Goal: Task Accomplishment & Management: Manage account settings

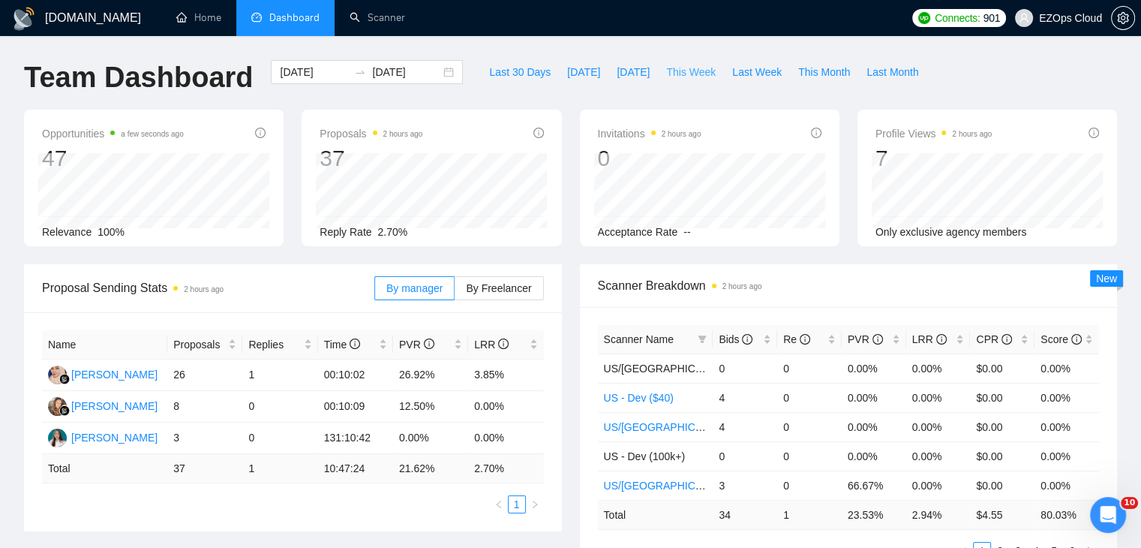
click at [675, 74] on span "This Week" at bounding box center [691, 72] width 50 height 17
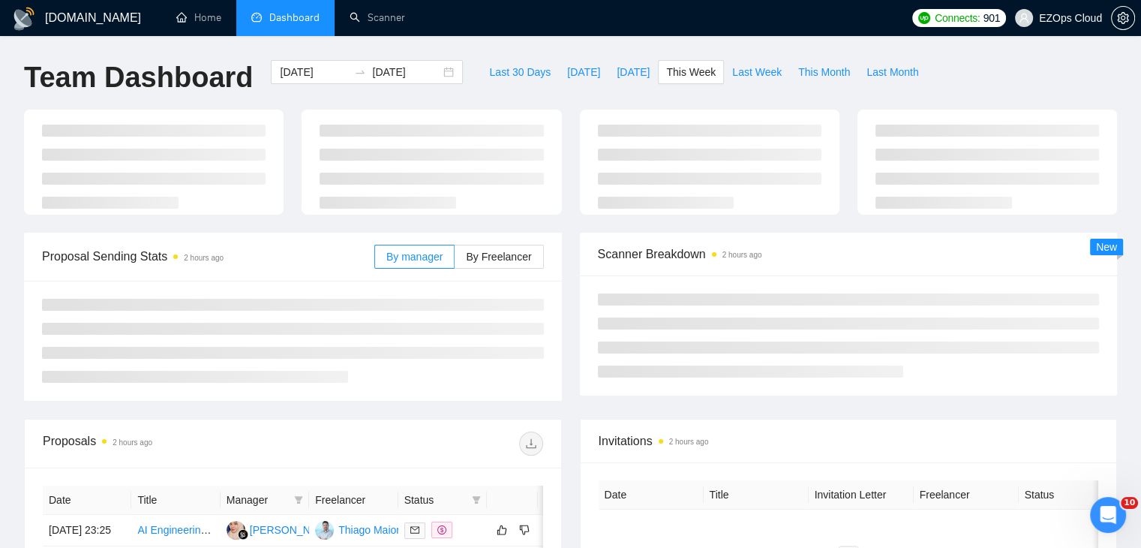
type input "[DATE]"
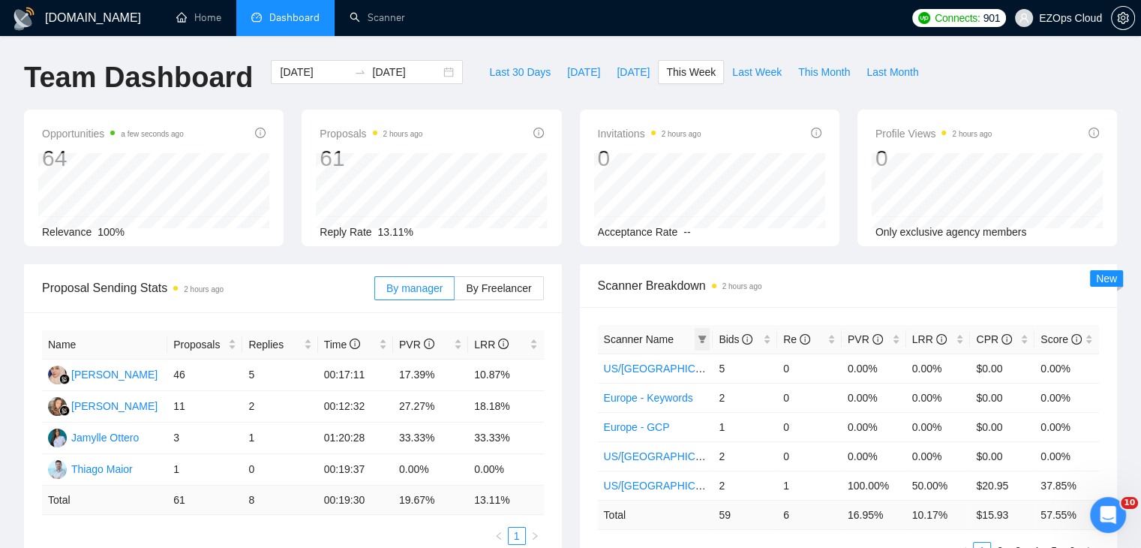
click at [705, 339] on icon "filter" at bounding box center [702, 339] width 9 height 9
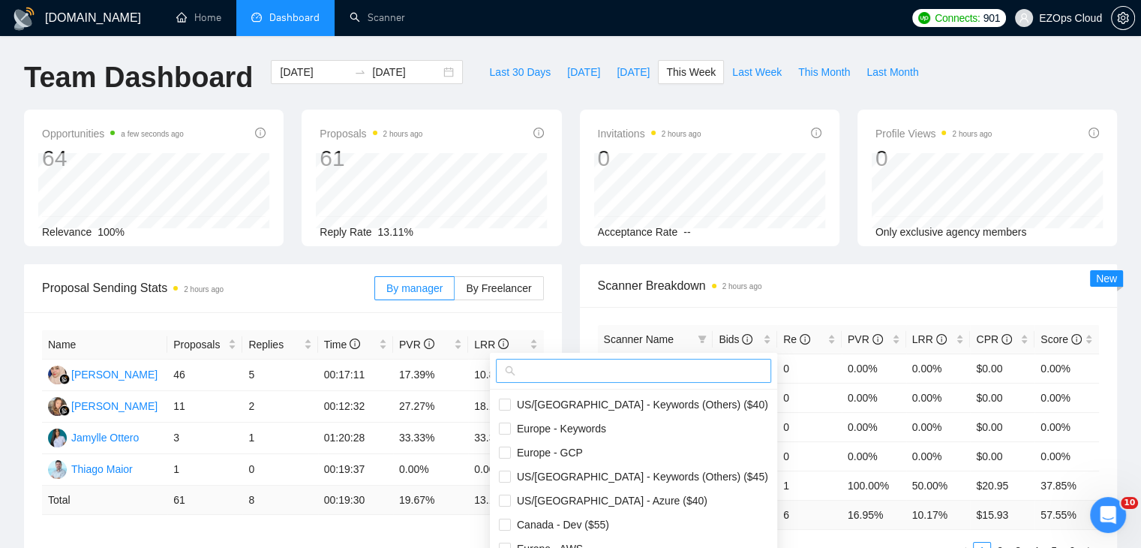
click at [654, 369] on input "text" at bounding box center [640, 370] width 244 height 17
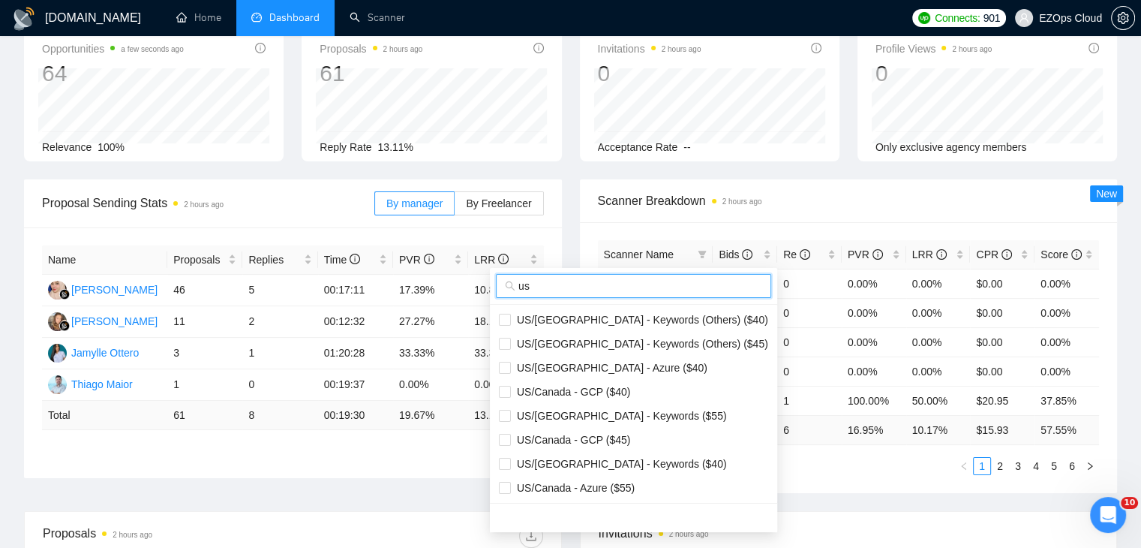
scroll to position [150, 0]
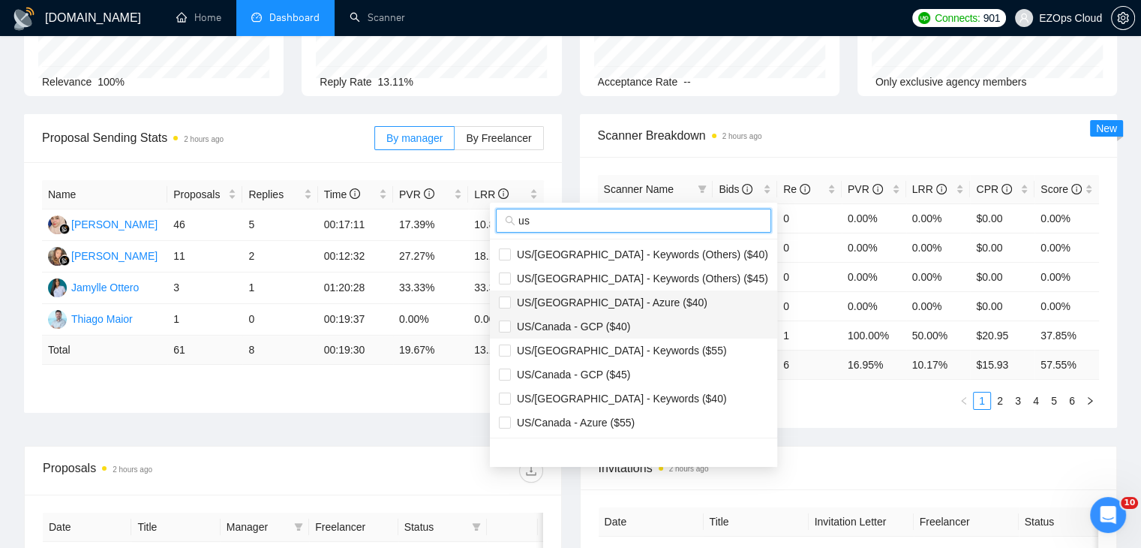
type input "us"
click at [604, 303] on span "US/[GEOGRAPHIC_DATA] - Azure ($40)" at bounding box center [609, 302] width 197 height 12
checkbox input "true"
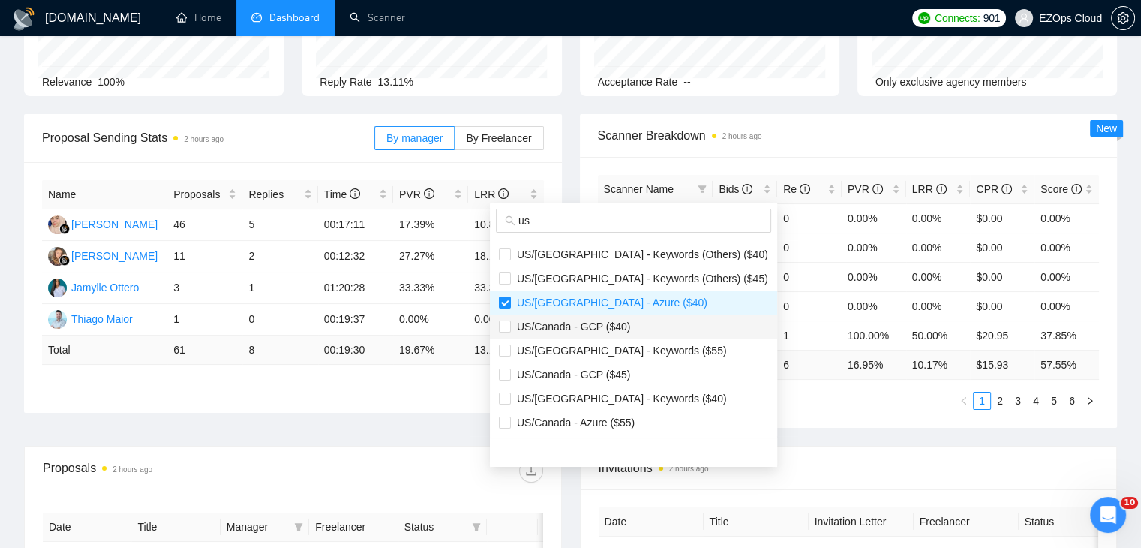
click at [611, 320] on span "US/Canada - GCP ($40)" at bounding box center [570, 326] width 119 height 12
checkbox input "true"
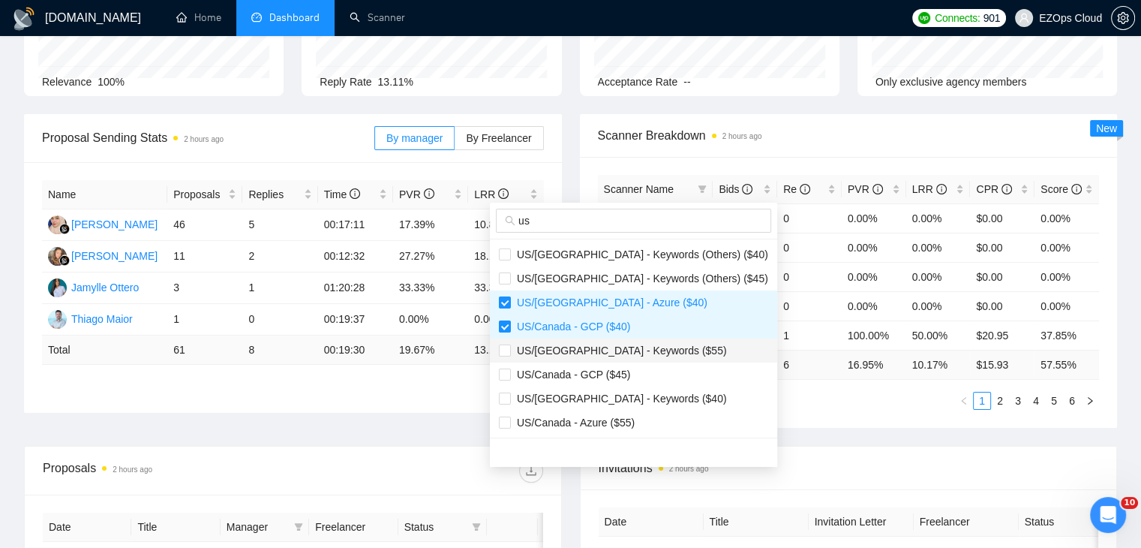
click at [627, 352] on span "US/[GEOGRAPHIC_DATA] - Keywords ($55)" at bounding box center [619, 350] width 216 height 12
checkbox input "true"
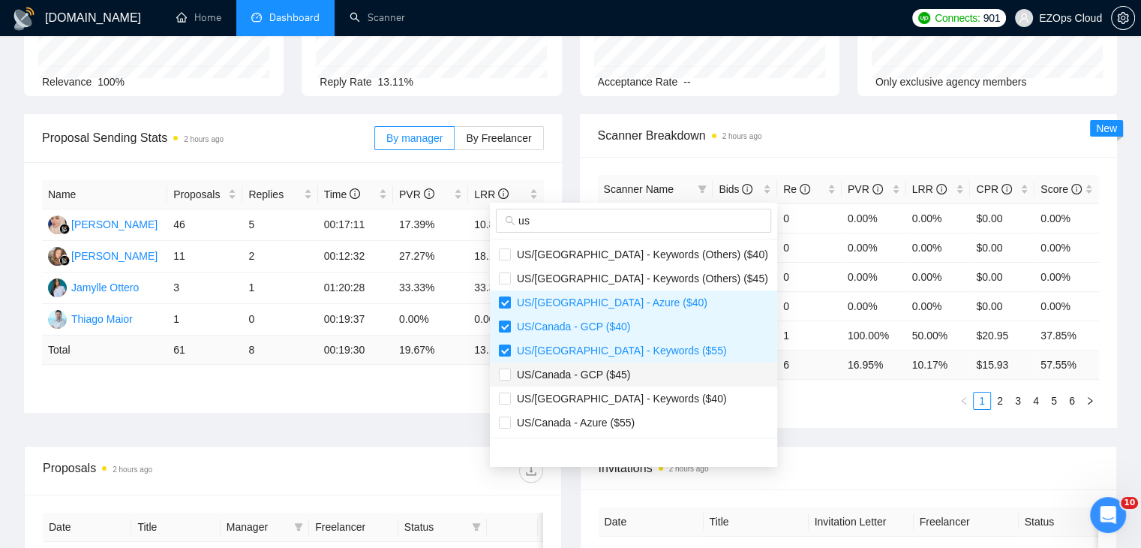
click at [627, 367] on span "US/Canada - GCP ($45)" at bounding box center [633, 374] width 269 height 17
checkbox input "true"
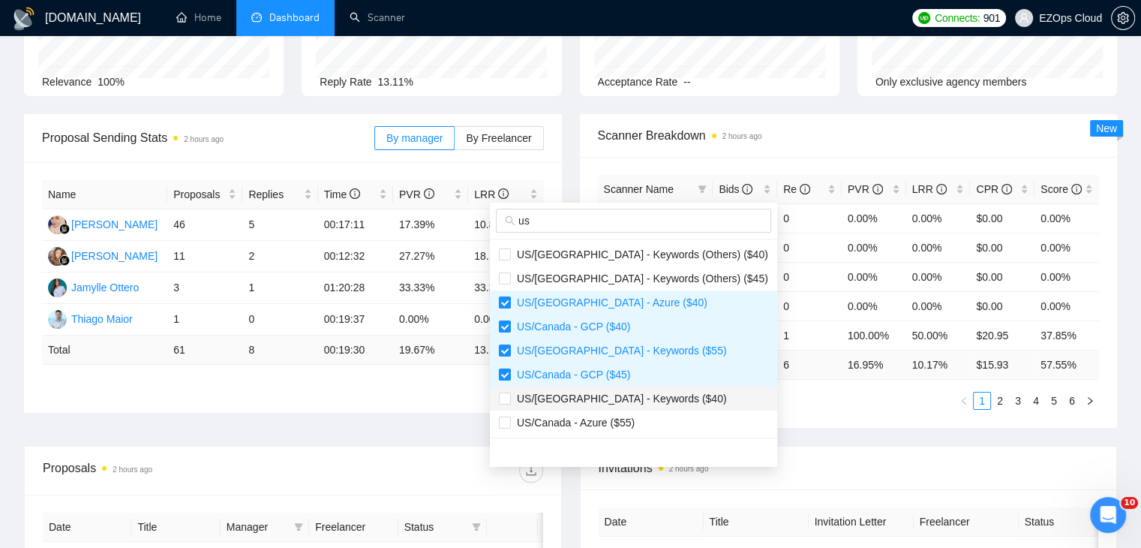
click at [634, 388] on li "US/[GEOGRAPHIC_DATA] - Keywords ($40)" at bounding box center [633, 398] width 287 height 24
checkbox input "true"
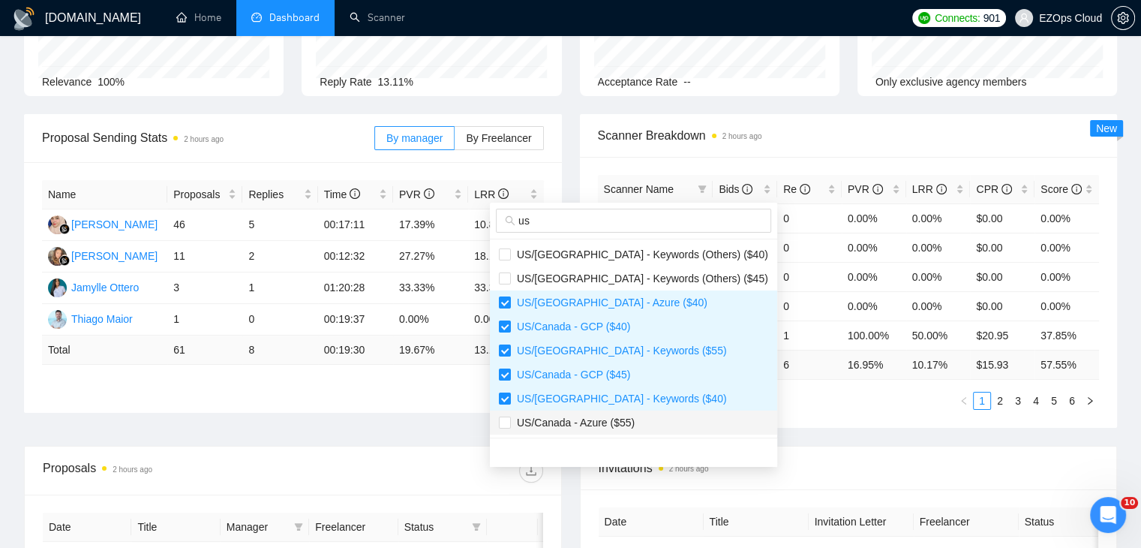
click at [641, 415] on span "US/Canada - Azure ($55)" at bounding box center [633, 422] width 269 height 17
checkbox input "true"
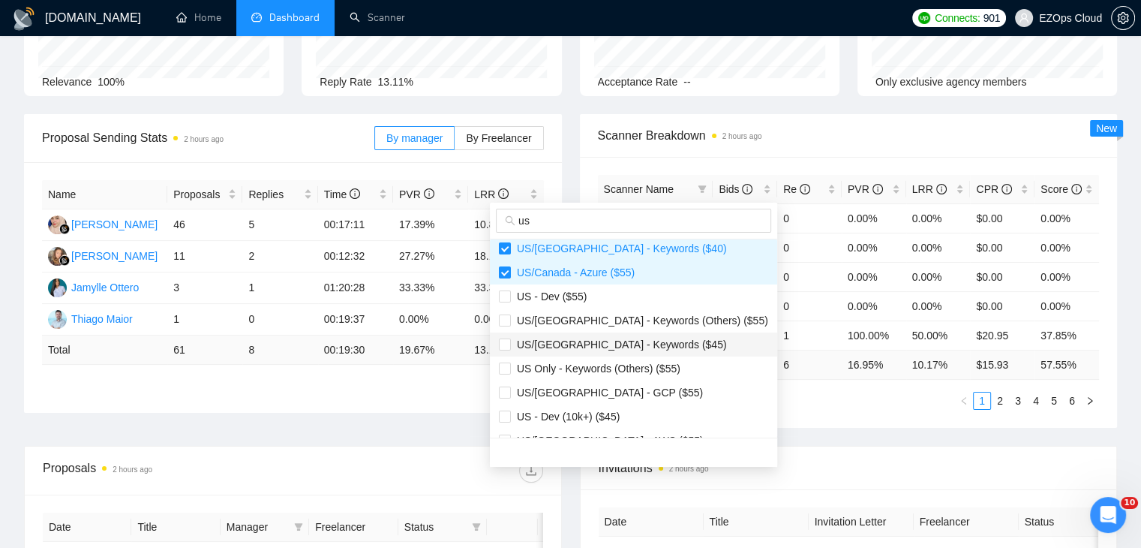
click at [608, 346] on span "US/[GEOGRAPHIC_DATA] - Keywords ($45)" at bounding box center [619, 344] width 216 height 12
checkbox input "true"
click at [593, 389] on span "US/[GEOGRAPHIC_DATA] - GCP ($55)" at bounding box center [607, 392] width 192 height 12
checkbox input "true"
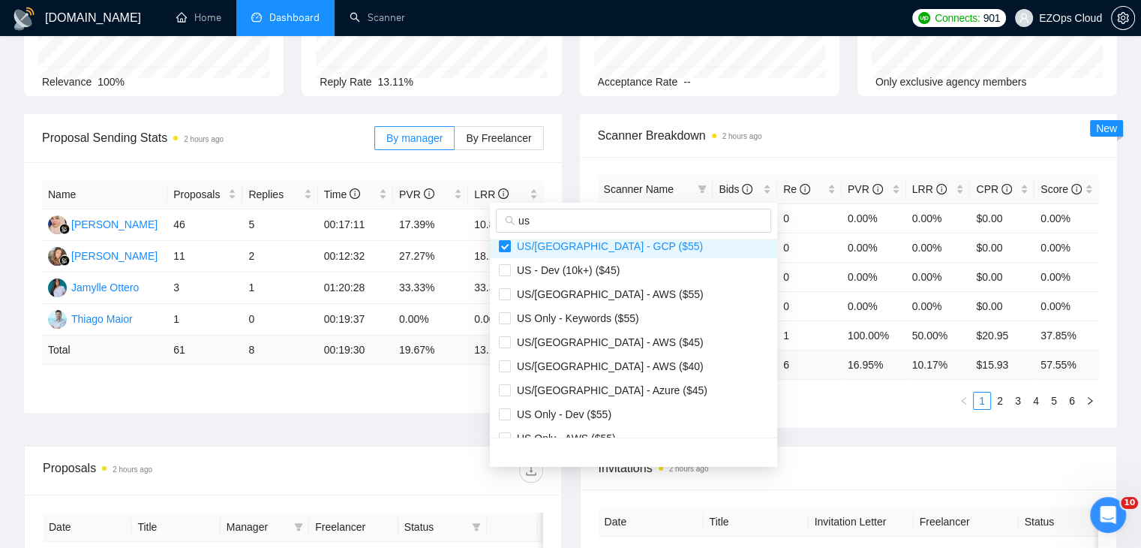
scroll to position [300, 0]
click at [627, 285] on span "US/[GEOGRAPHIC_DATA] - AWS ($55)" at bounding box center [633, 290] width 269 height 17
checkbox input "true"
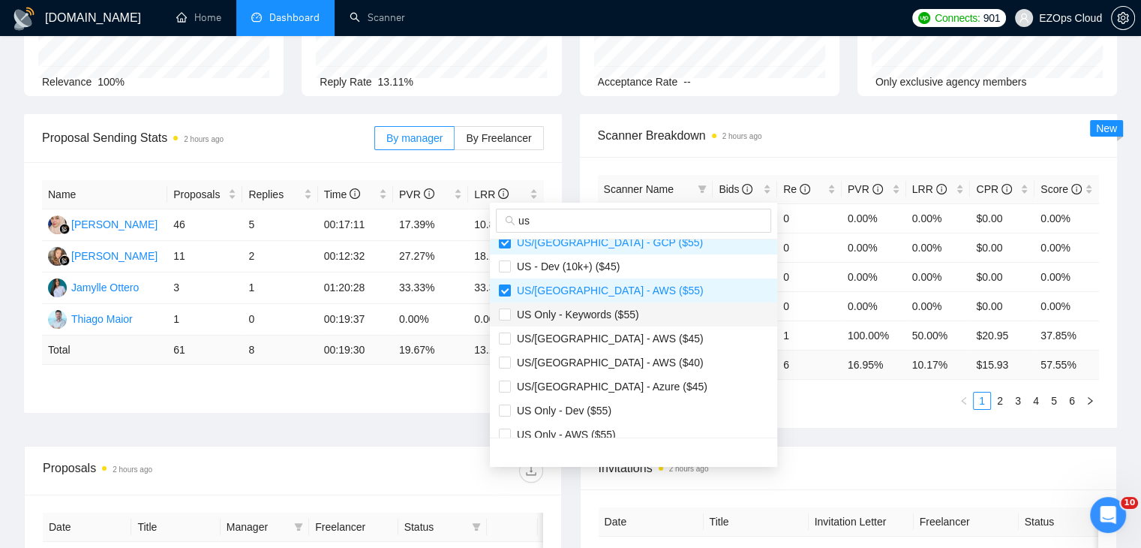
click at [629, 313] on span "US Only - Keywords ($55)" at bounding box center [575, 314] width 128 height 12
checkbox input "true"
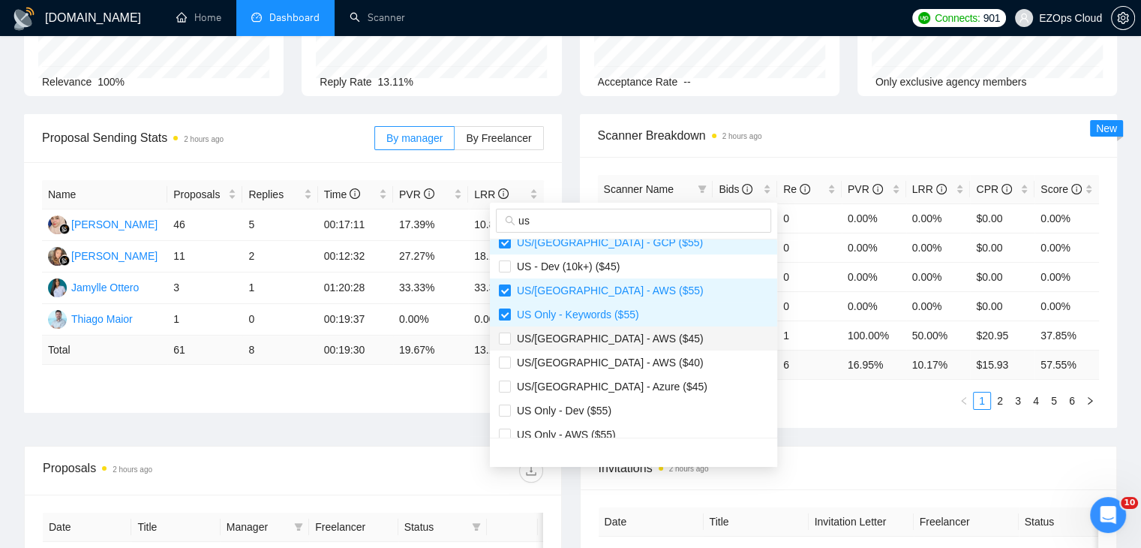
click at [629, 331] on span "US/[GEOGRAPHIC_DATA] - AWS ($45)" at bounding box center [633, 338] width 269 height 17
checkbox input "true"
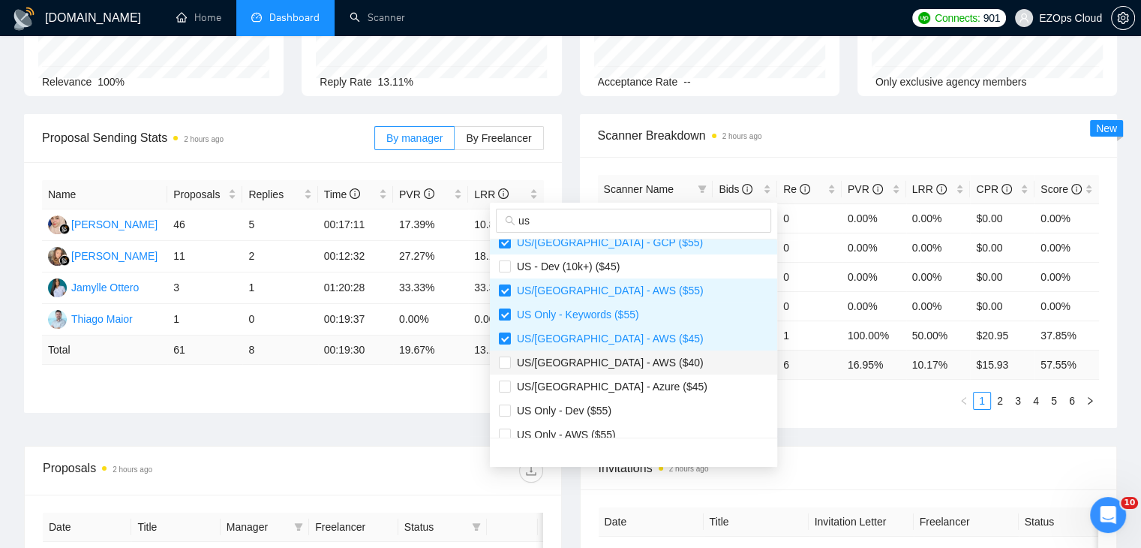
click at [632, 352] on li "US/[GEOGRAPHIC_DATA] - AWS ($40)" at bounding box center [633, 362] width 287 height 24
checkbox input "true"
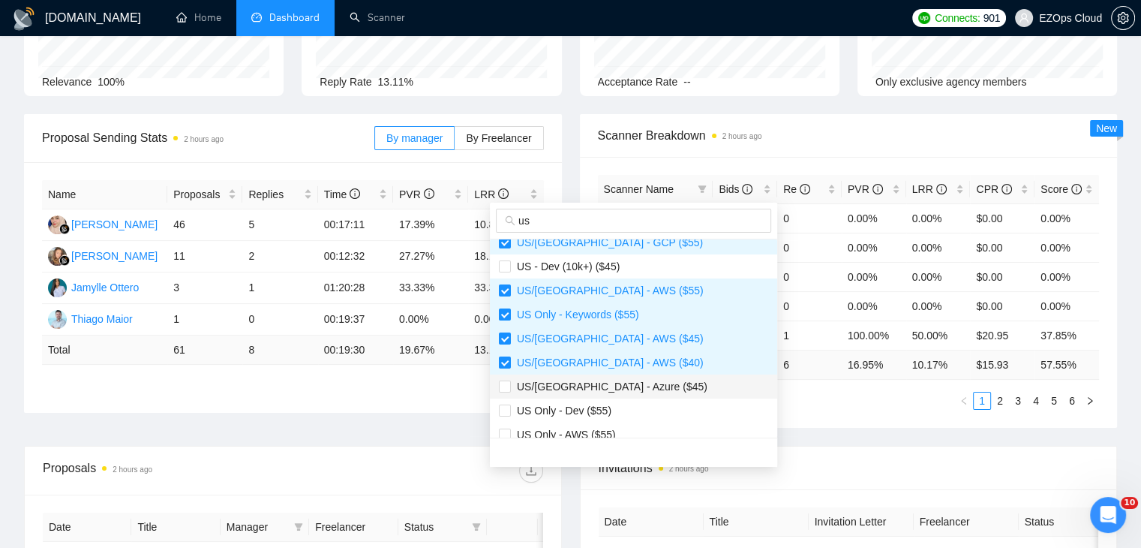
click at [633, 383] on span "US/[GEOGRAPHIC_DATA] - Azure ($45)" at bounding box center [633, 386] width 269 height 17
checkbox input "true"
click at [635, 426] on span "US Only - AWS ($55)" at bounding box center [633, 434] width 269 height 17
checkbox input "true"
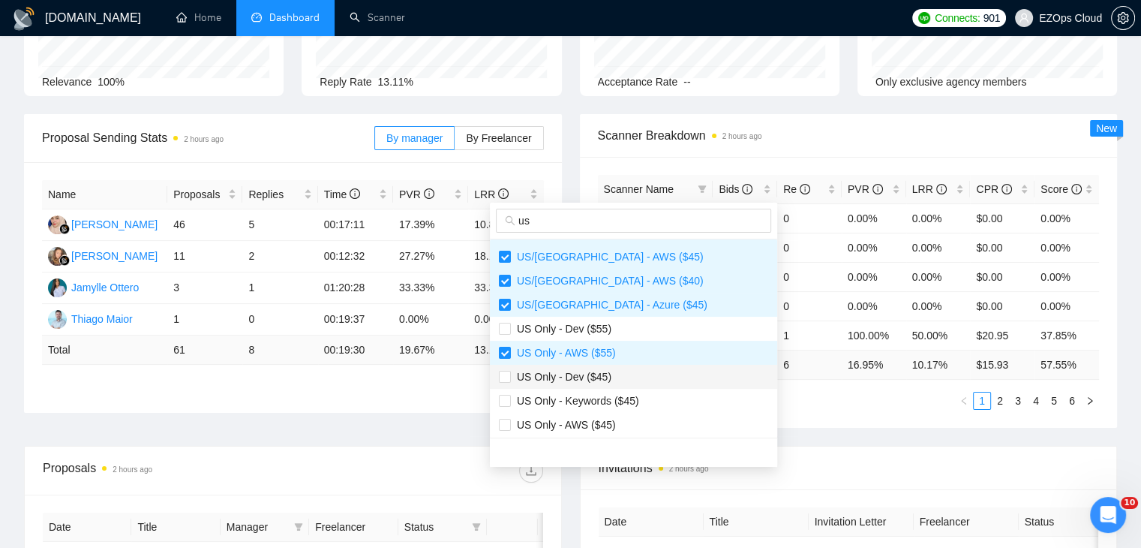
scroll to position [384, 0]
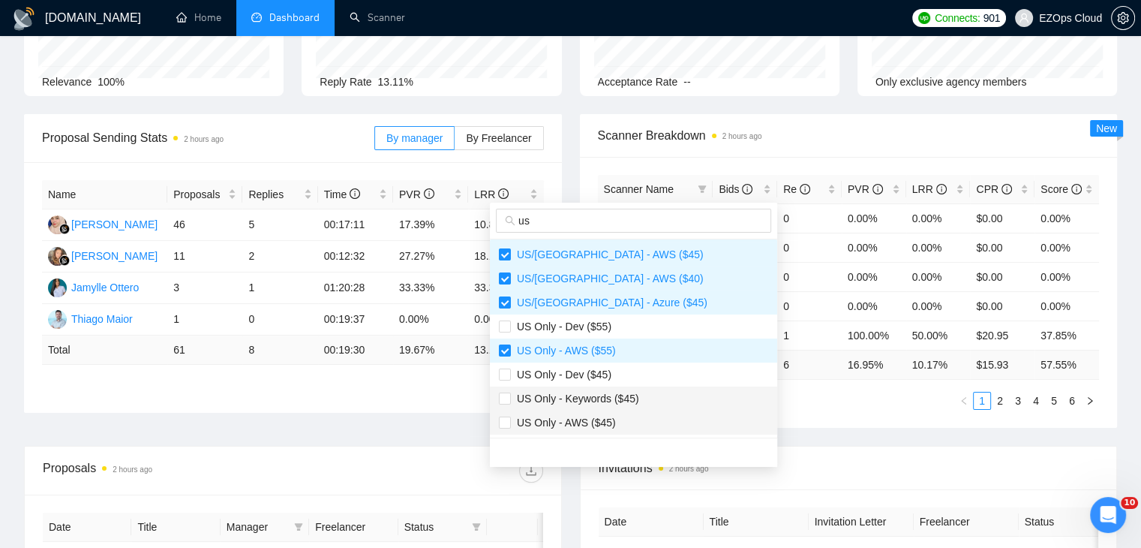
drag, startPoint x: 636, startPoint y: 400, endPoint x: 641, endPoint y: 419, distance: 19.5
click at [635, 401] on span "US Only - Keywords ($45)" at bounding box center [633, 398] width 269 height 17
checkbox input "true"
click at [642, 421] on span "US Only - AWS ($45)" at bounding box center [633, 422] width 269 height 17
checkbox input "true"
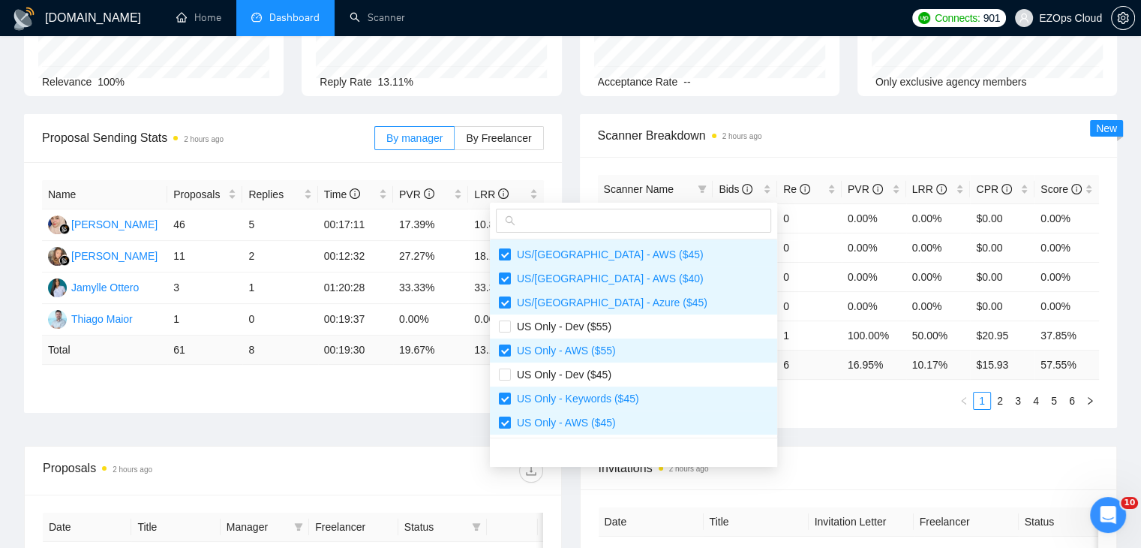
click at [761, 425] on div "Scanner Name Bids Re PVR LRR CPR Score [GEOGRAPHIC_DATA]/[GEOGRAPHIC_DATA] - Ke…" at bounding box center [849, 292] width 538 height 271
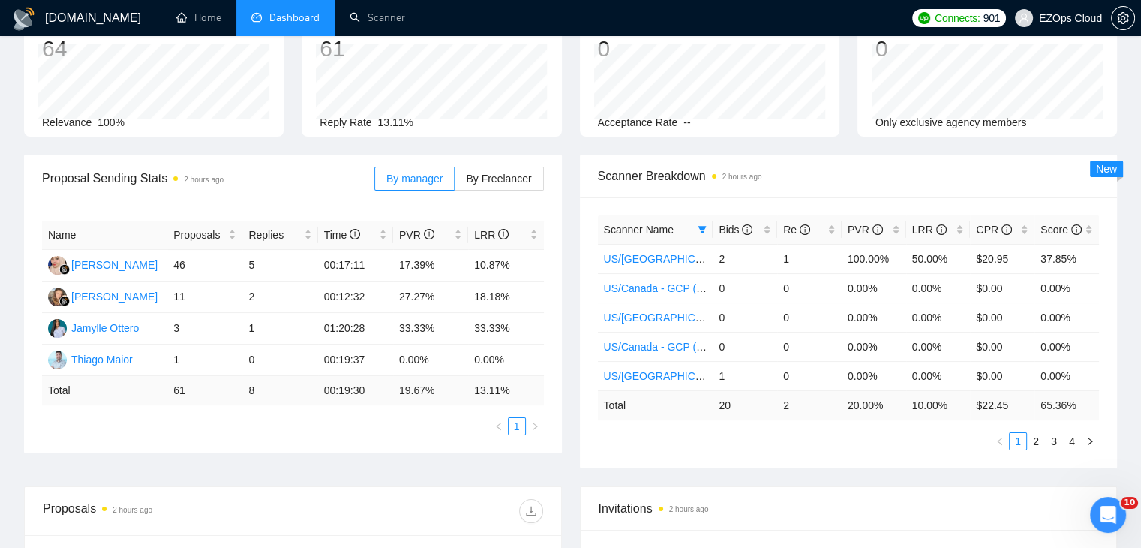
scroll to position [0, 0]
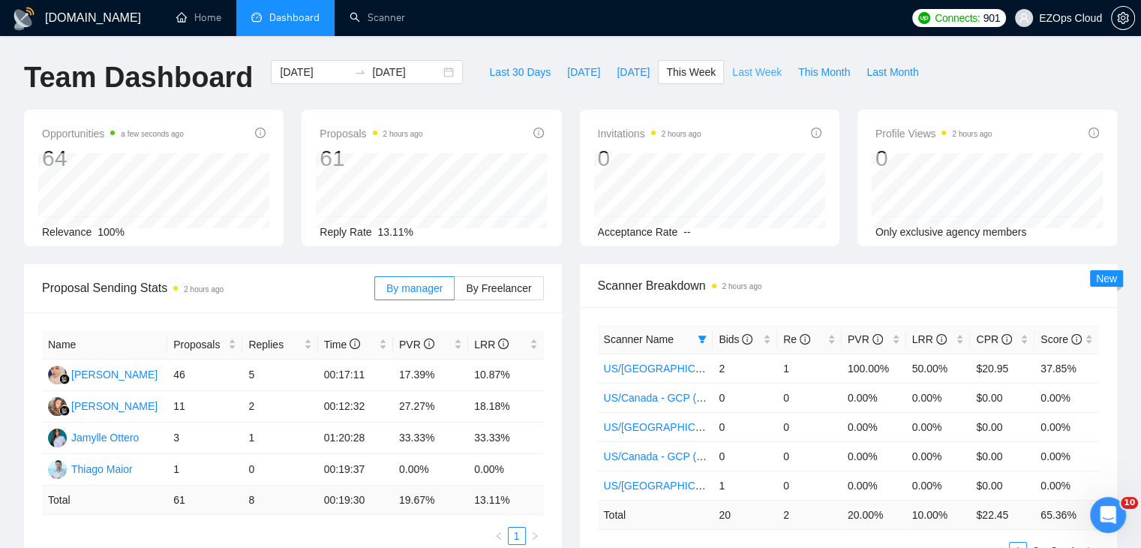
click at [737, 70] on span "Last Week" at bounding box center [757, 72] width 50 height 17
type input "[DATE]"
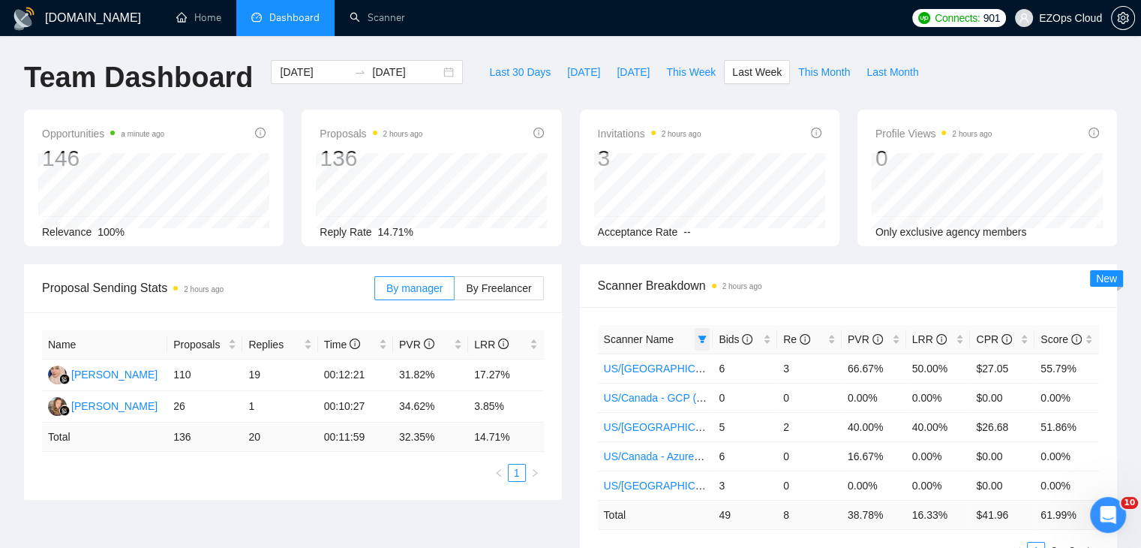
click at [704, 336] on icon "filter" at bounding box center [703, 339] width 8 height 8
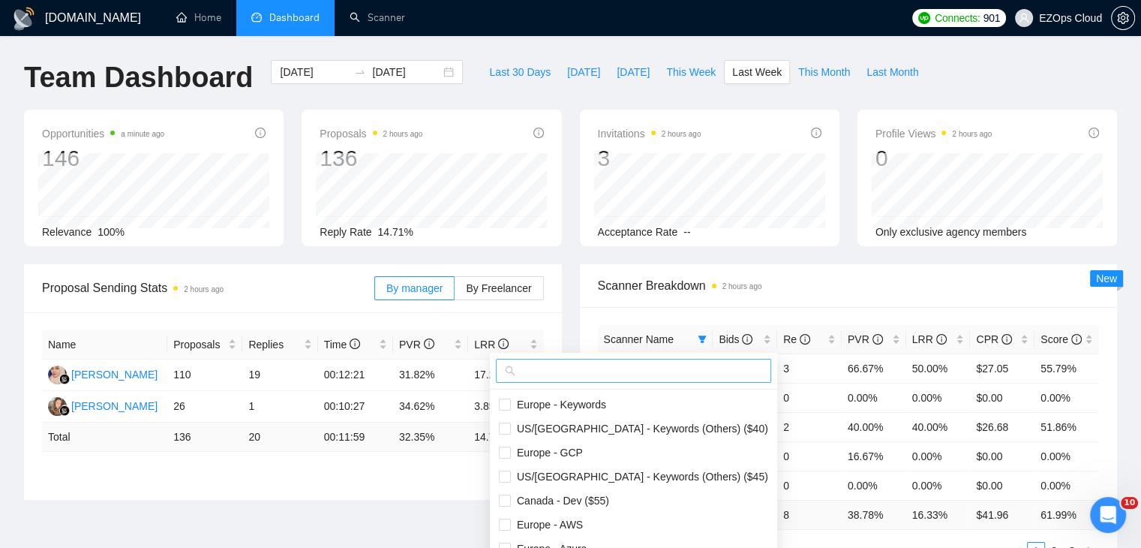
click at [633, 368] on input "text" at bounding box center [640, 370] width 244 height 17
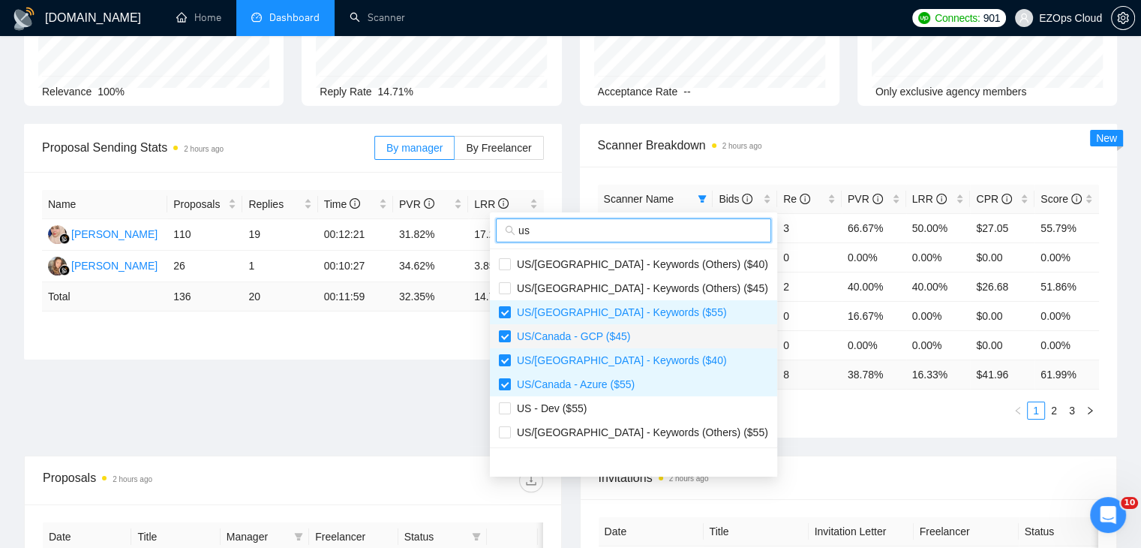
scroll to position [150, 0]
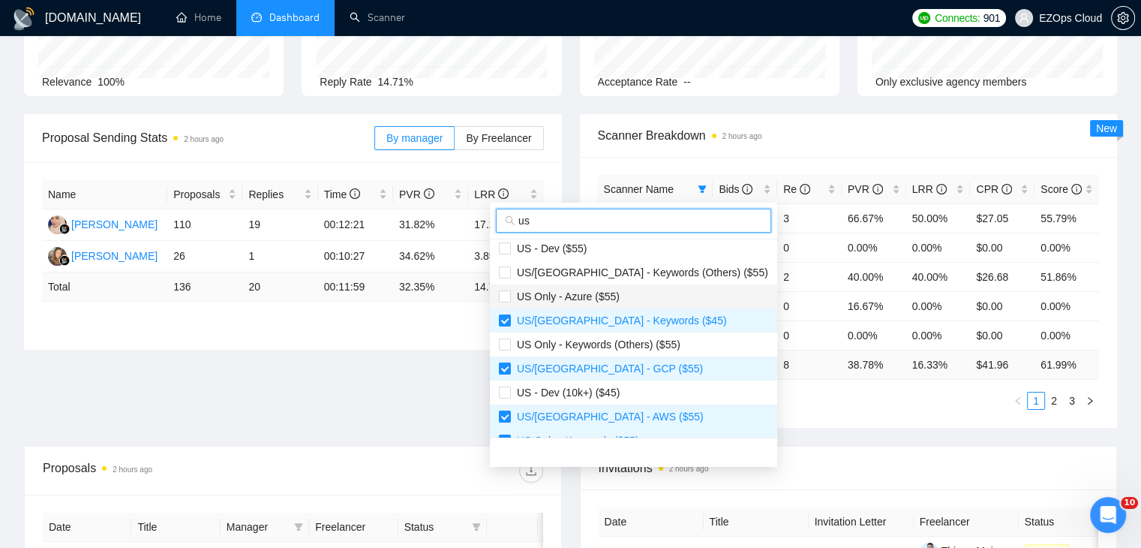
type input "us"
click at [624, 299] on span "US Only - Azure ($55)" at bounding box center [633, 296] width 269 height 17
checkbox input "true"
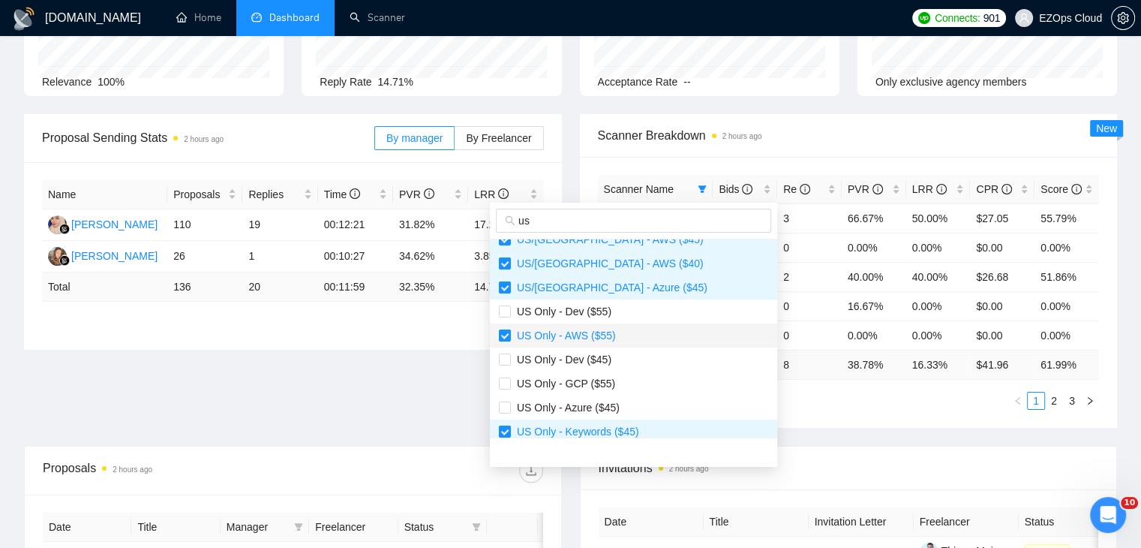
scroll to position [384, 0]
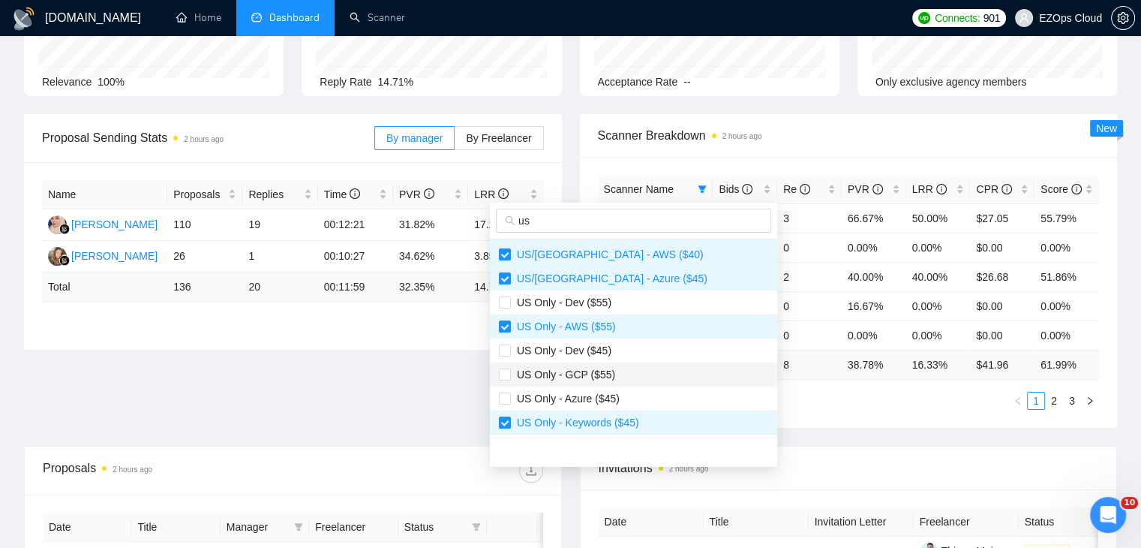
click at [620, 382] on span "US Only - GCP ($55)" at bounding box center [633, 374] width 269 height 17
checkbox input "true"
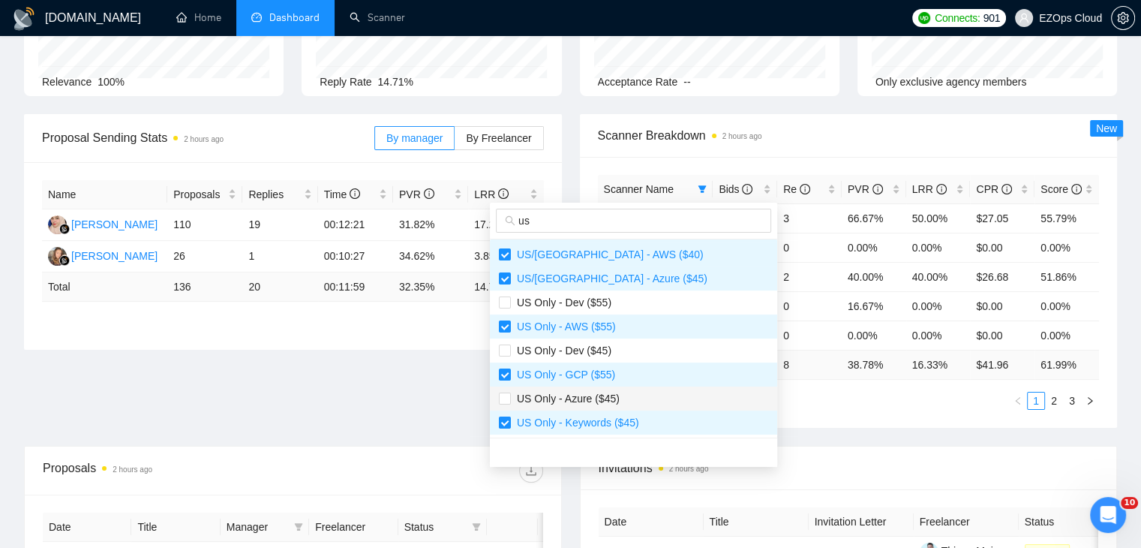
click at [627, 402] on span "US Only - Azure ($45)" at bounding box center [633, 398] width 269 height 17
checkbox input "true"
click at [771, 416] on div "Scanner Name Bids Re PVR LRR CPR Score [GEOGRAPHIC_DATA]/[GEOGRAPHIC_DATA] - Ke…" at bounding box center [849, 292] width 538 height 271
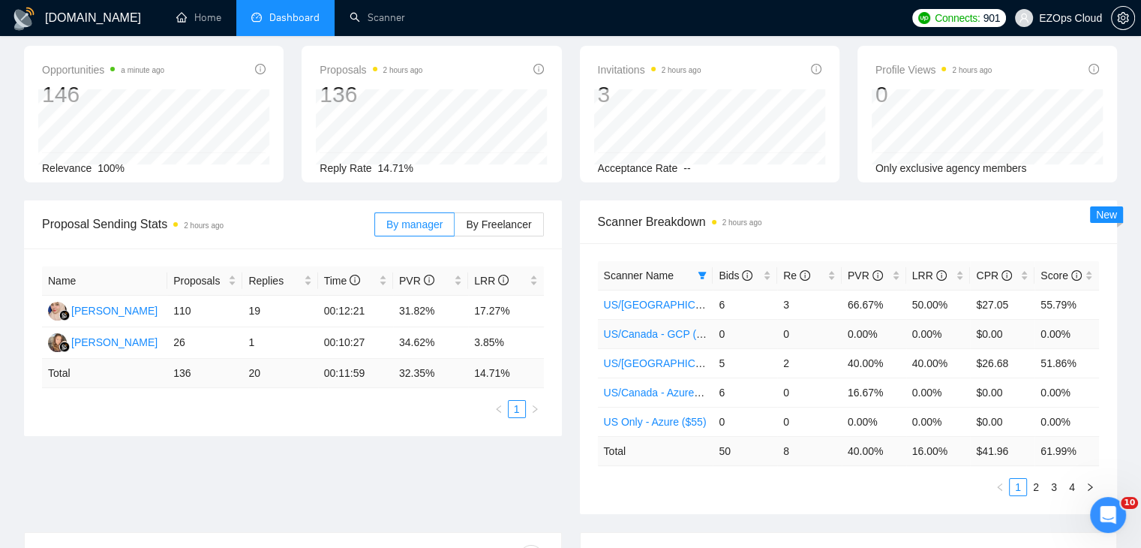
scroll to position [0, 0]
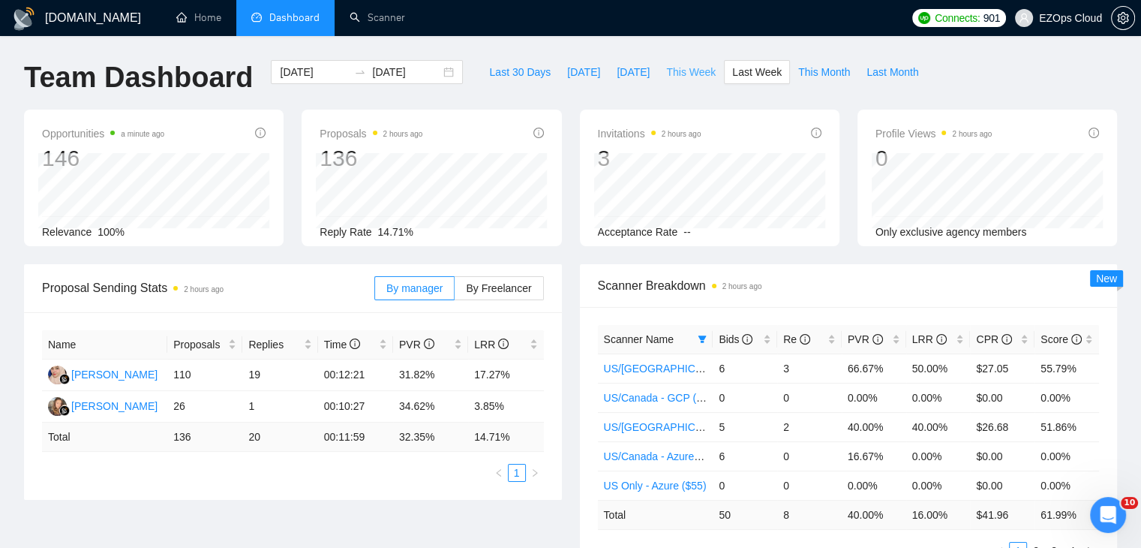
click at [685, 70] on span "This Week" at bounding box center [691, 72] width 50 height 17
type input "[DATE]"
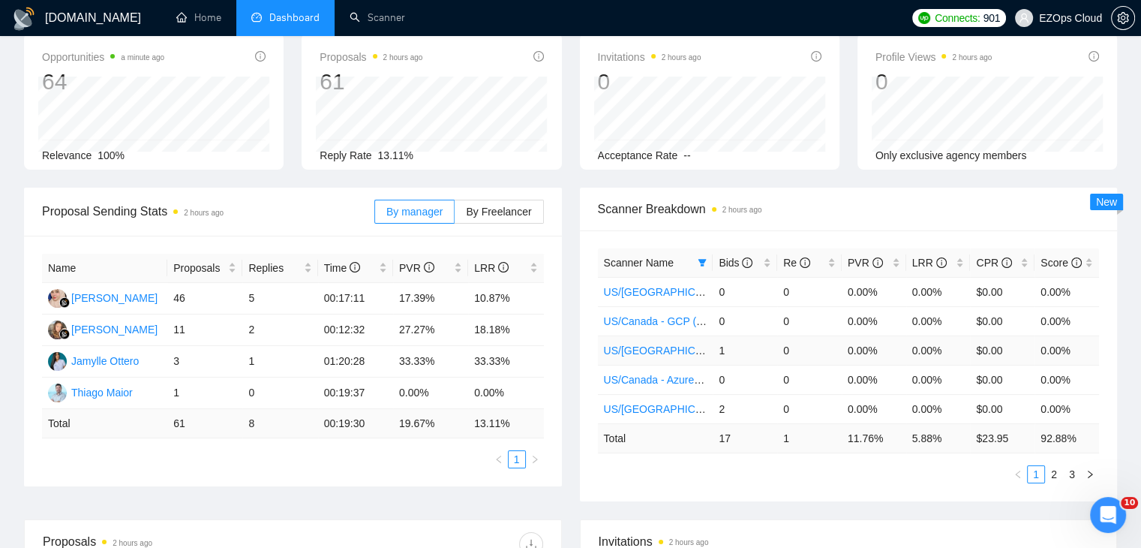
scroll to position [150, 0]
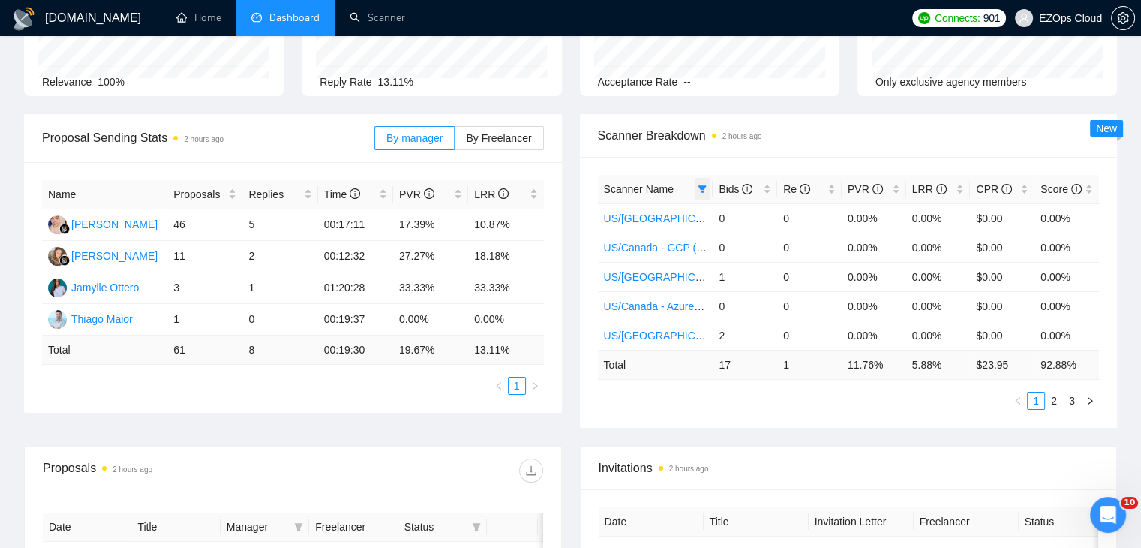
click at [702, 190] on icon "filter" at bounding box center [703, 189] width 8 height 8
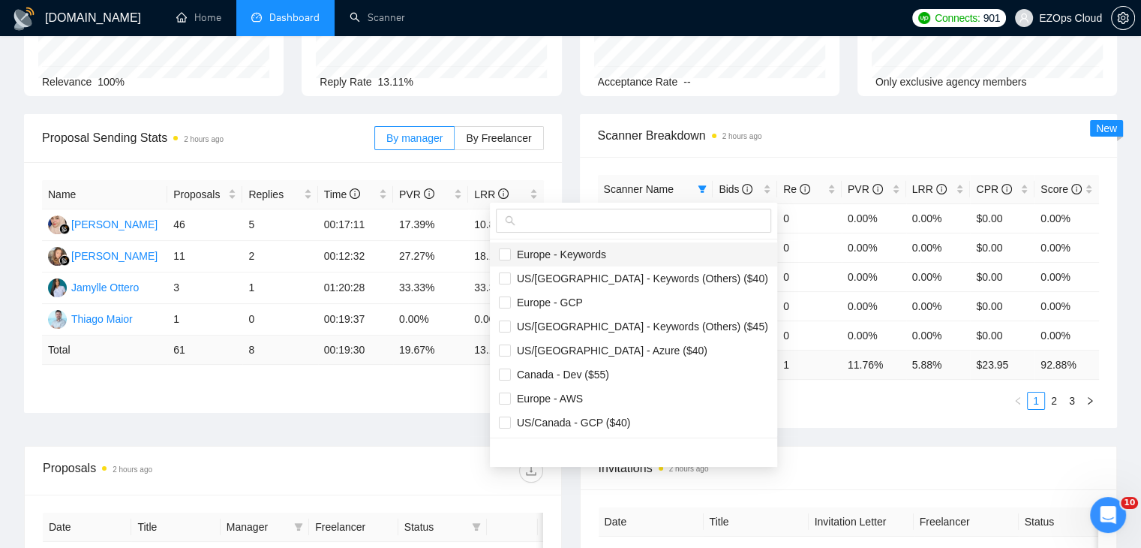
scroll to position [75, 0]
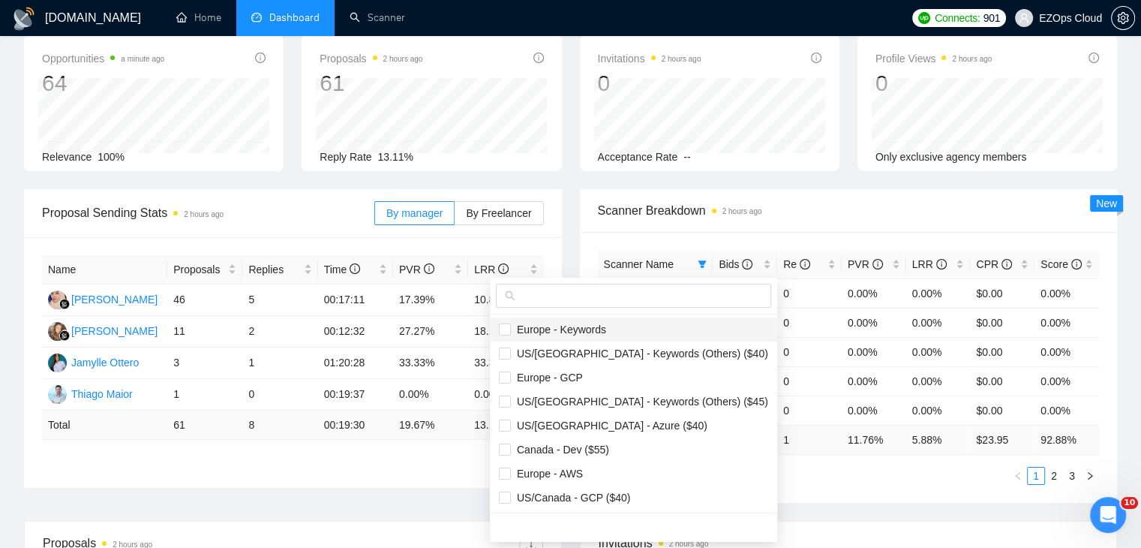
click at [624, 334] on span "Europe - Keywords" at bounding box center [633, 329] width 269 height 17
checkbox input "true"
drag, startPoint x: 629, startPoint y: 361, endPoint x: 623, endPoint y: 381, distance: 21.4
click at [629, 361] on li "US/[GEOGRAPHIC_DATA] - Keywords (Others) ($40)" at bounding box center [633, 353] width 287 height 24
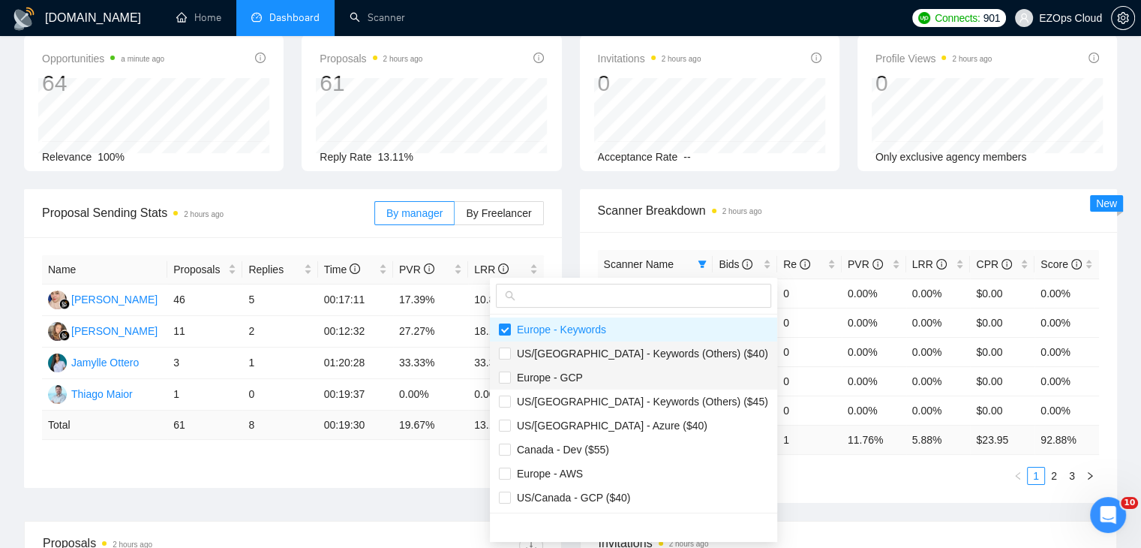
checkbox input "true"
click at [623, 381] on span "Europe - GCP" at bounding box center [633, 377] width 269 height 17
checkbox input "true"
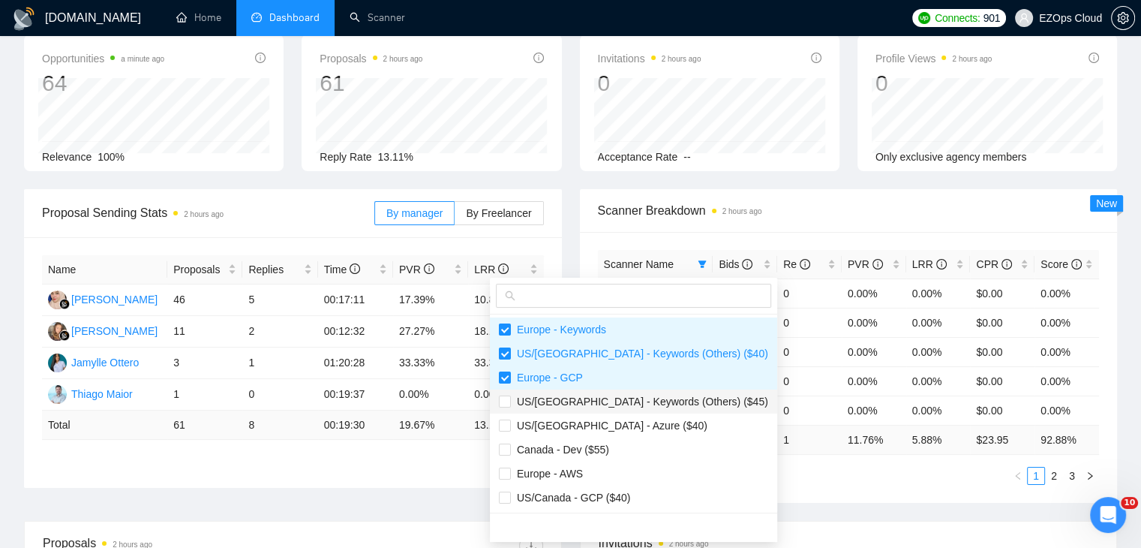
click at [620, 404] on span "US/[GEOGRAPHIC_DATA] - Keywords (Others) ($45)" at bounding box center [639, 401] width 257 height 12
checkbox input "true"
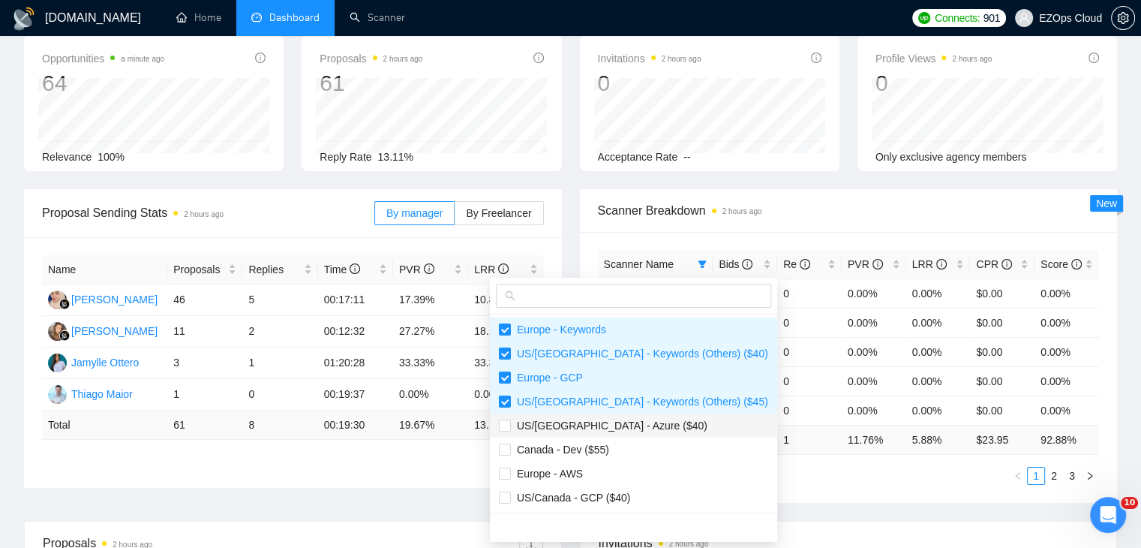
click at [615, 424] on span "US/[GEOGRAPHIC_DATA] - Azure ($40)" at bounding box center [609, 425] width 197 height 12
checkbox input "true"
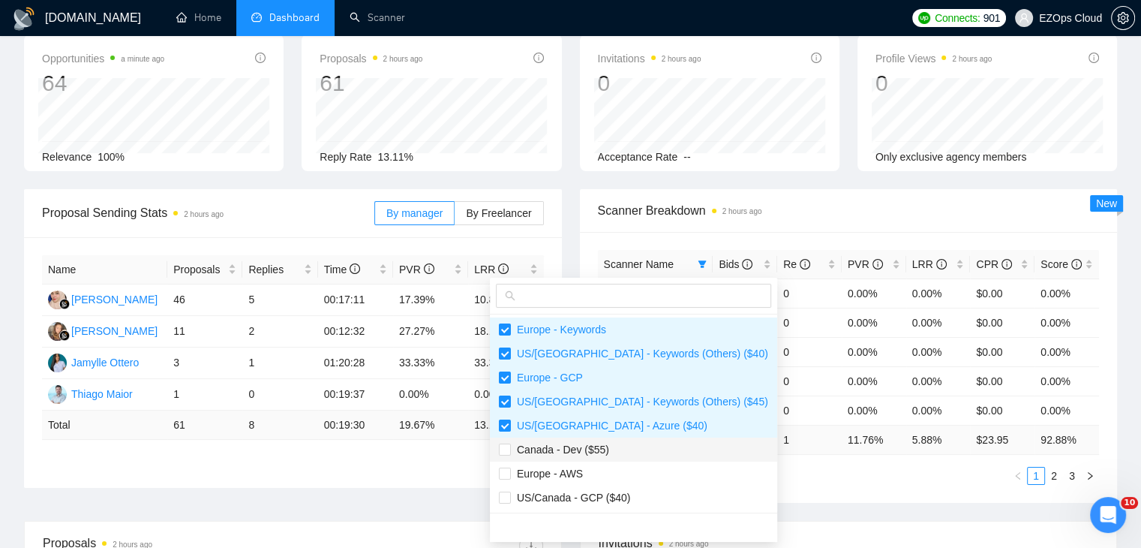
click at [617, 448] on span "Canada - Dev ($55)" at bounding box center [633, 449] width 269 height 17
checkbox input "true"
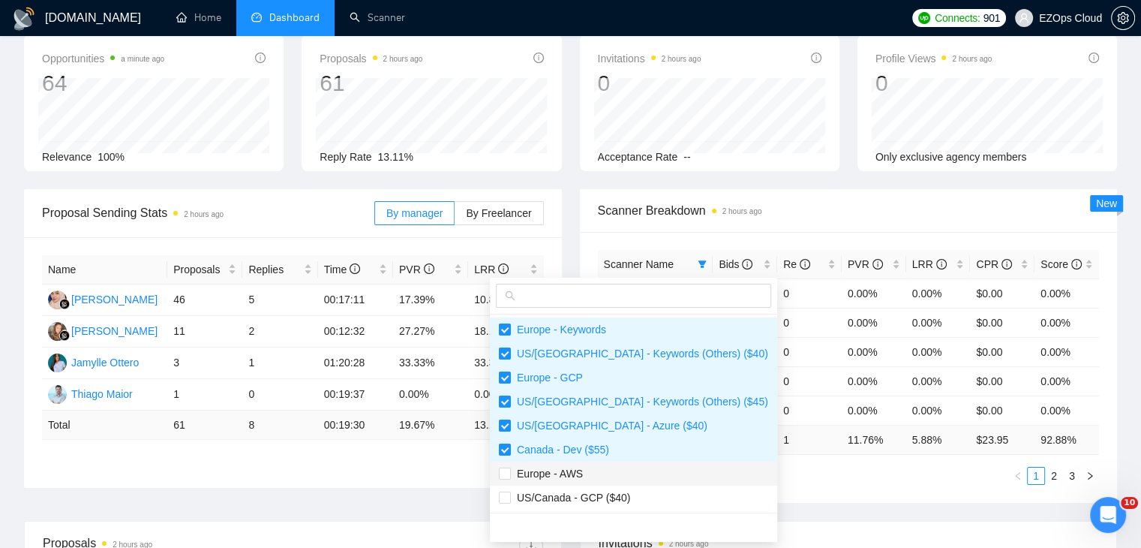
click at [608, 483] on li "Europe - AWS" at bounding box center [633, 473] width 287 height 24
checkbox input "true"
click at [608, 491] on span "US/Canada - GCP ($40)" at bounding box center [570, 497] width 119 height 12
checkbox input "true"
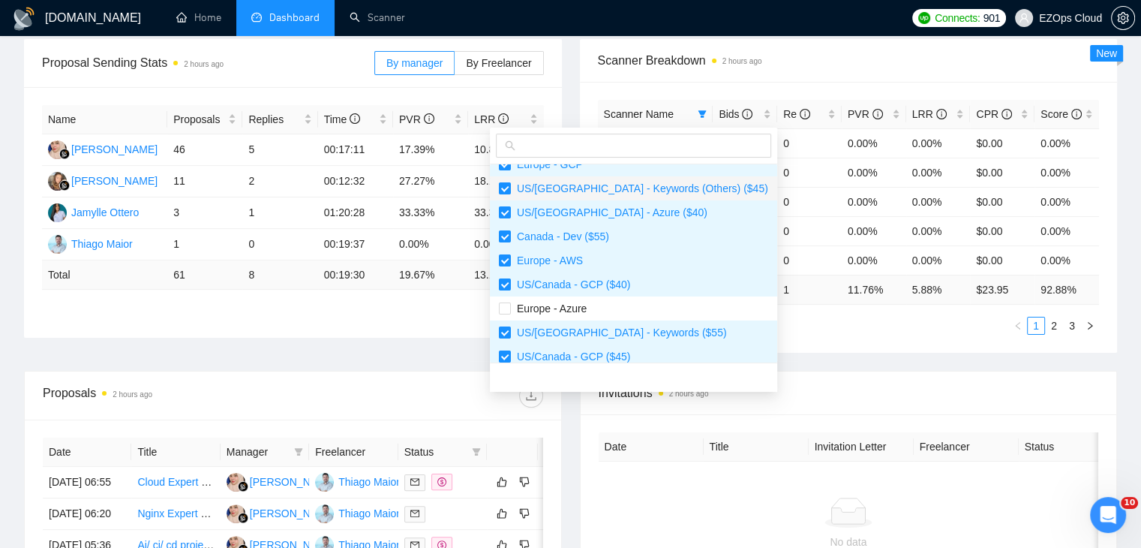
scroll to position [150, 0]
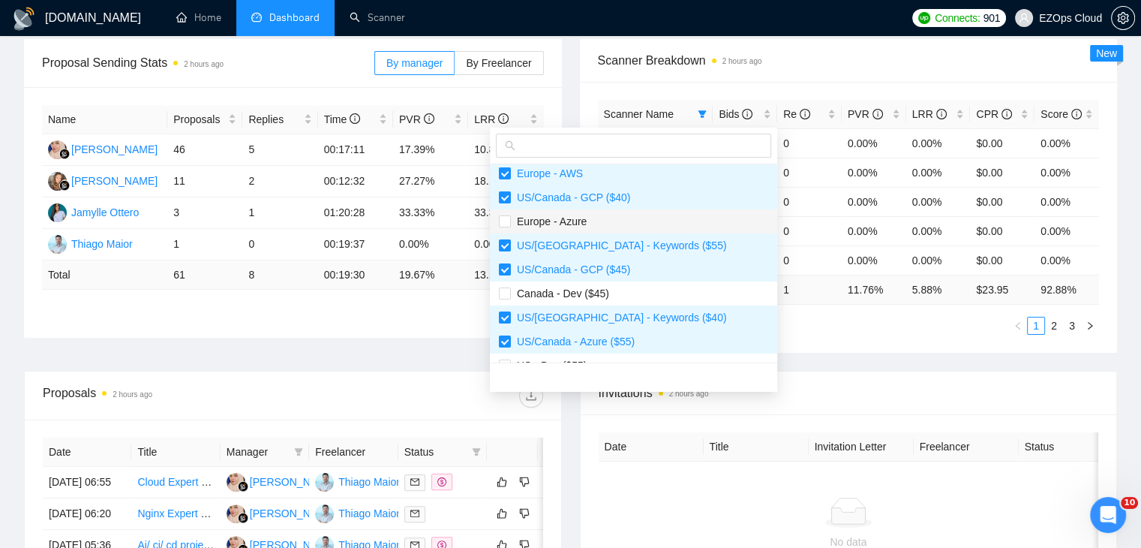
click at [613, 218] on span "Europe - Azure" at bounding box center [633, 221] width 269 height 17
checkbox input "true"
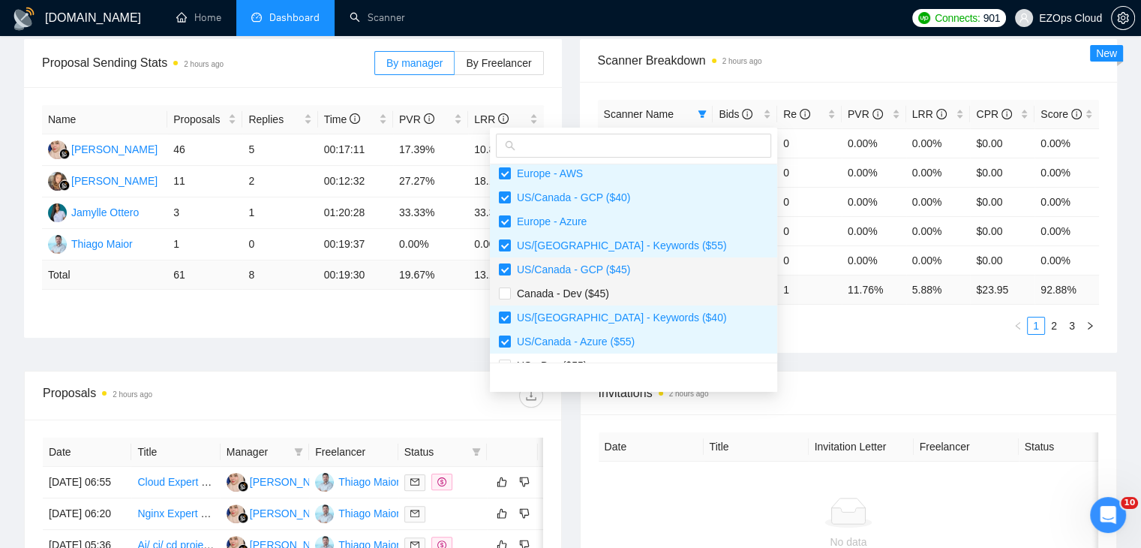
click at [640, 293] on span "Canada - Dev ($45)" at bounding box center [633, 293] width 269 height 17
checkbox input "true"
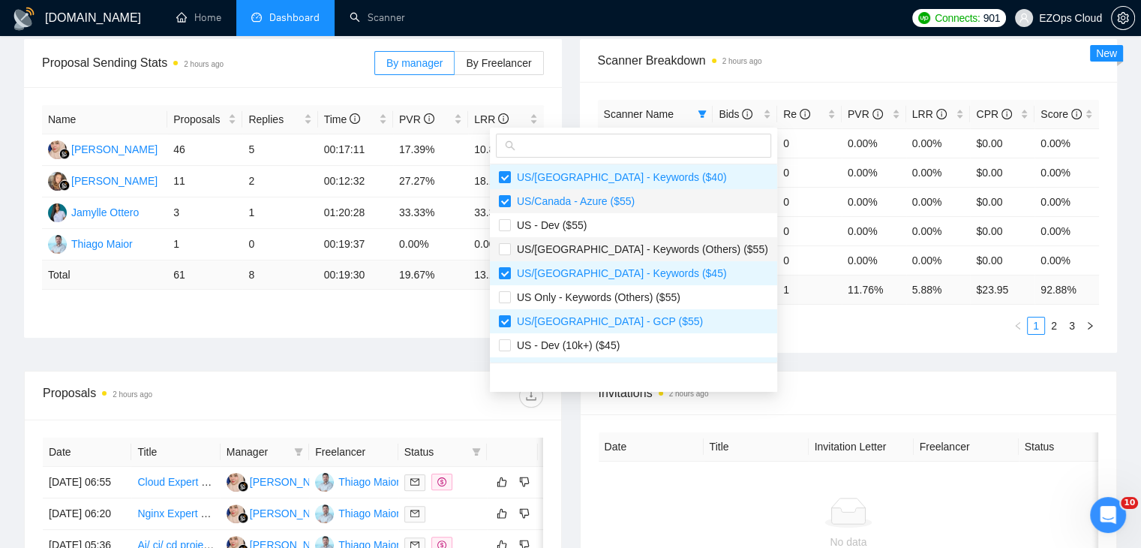
scroll to position [300, 0]
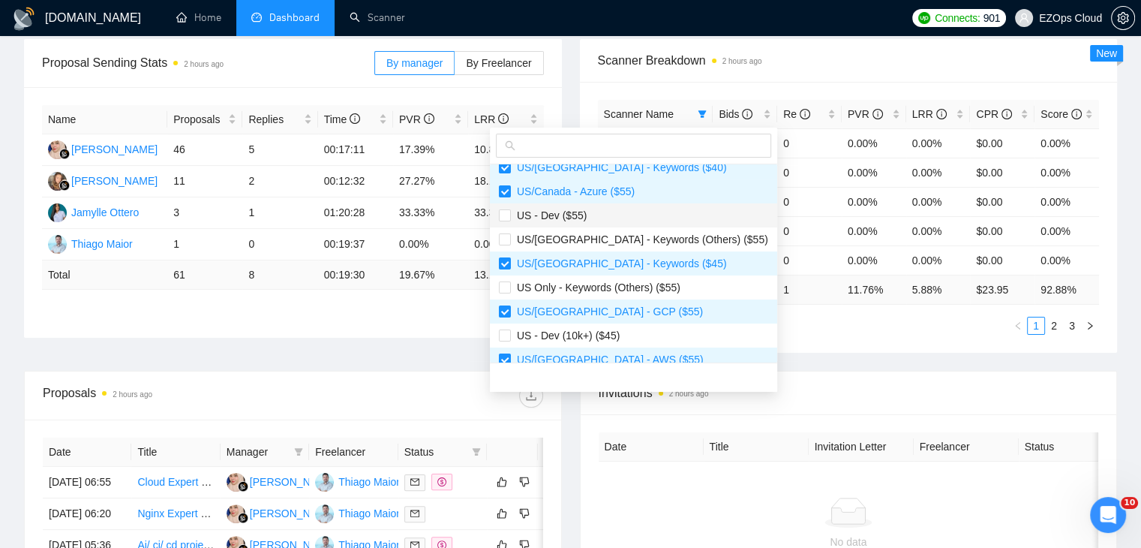
click at [590, 211] on span "US - Dev ($55)" at bounding box center [633, 215] width 269 height 17
checkbox input "true"
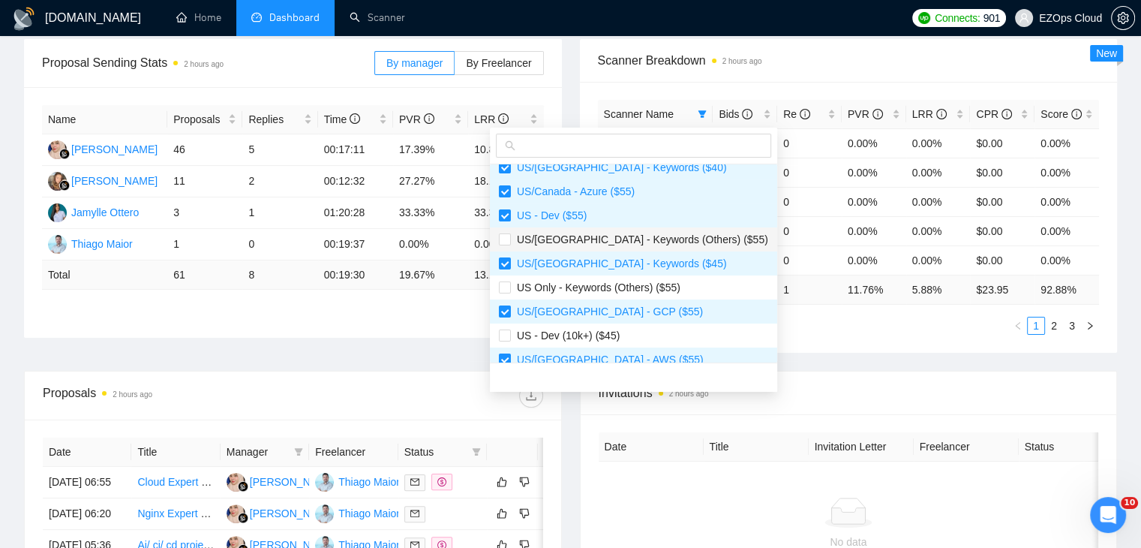
click at [606, 236] on span "US/[GEOGRAPHIC_DATA] - Keywords (Others) ($55)" at bounding box center [639, 239] width 257 height 12
checkbox input "true"
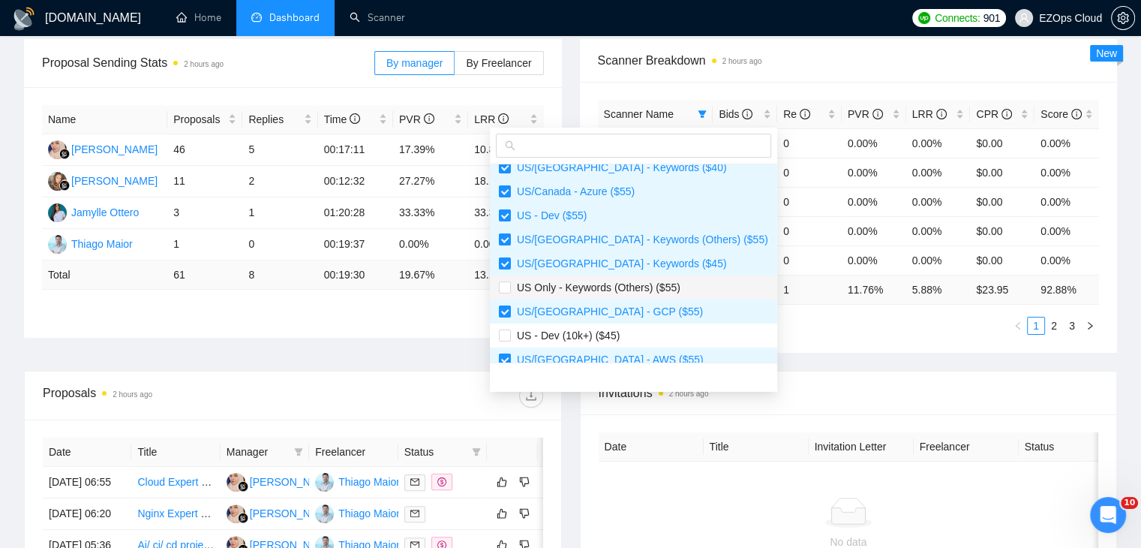
click at [615, 289] on span "US Only - Keywords (Others) ($55)" at bounding box center [596, 287] width 170 height 12
checkbox input "true"
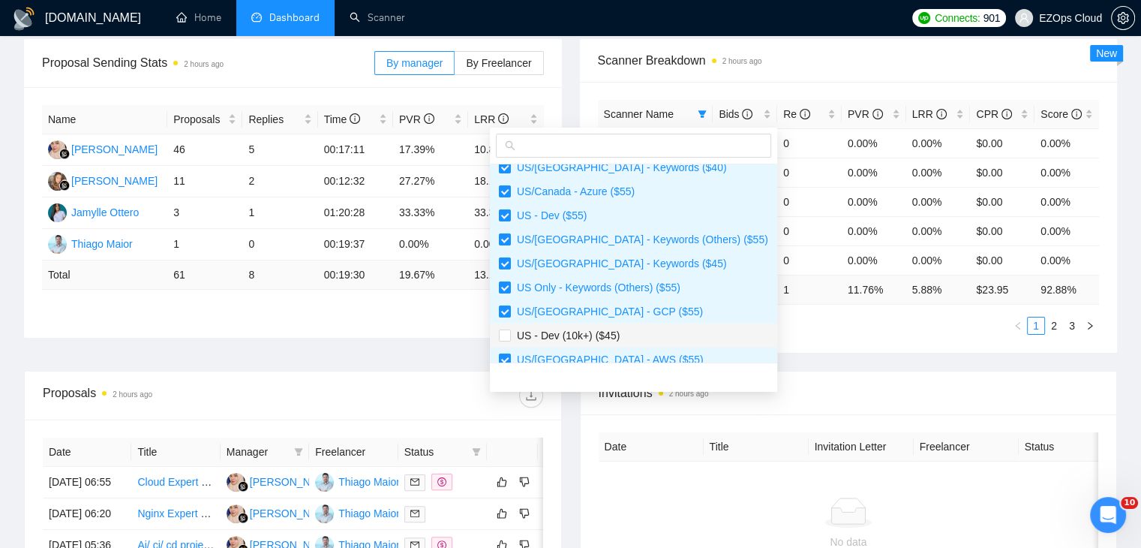
click at [608, 330] on span "US - Dev (10k+) ($45)" at bounding box center [565, 335] width 109 height 12
checkbox input "true"
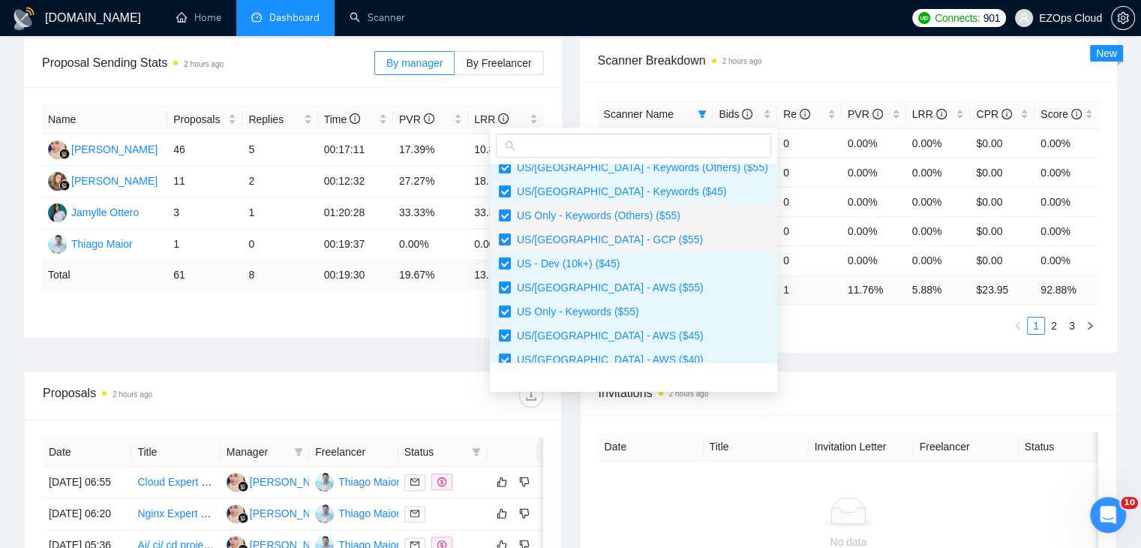
scroll to position [450, 0]
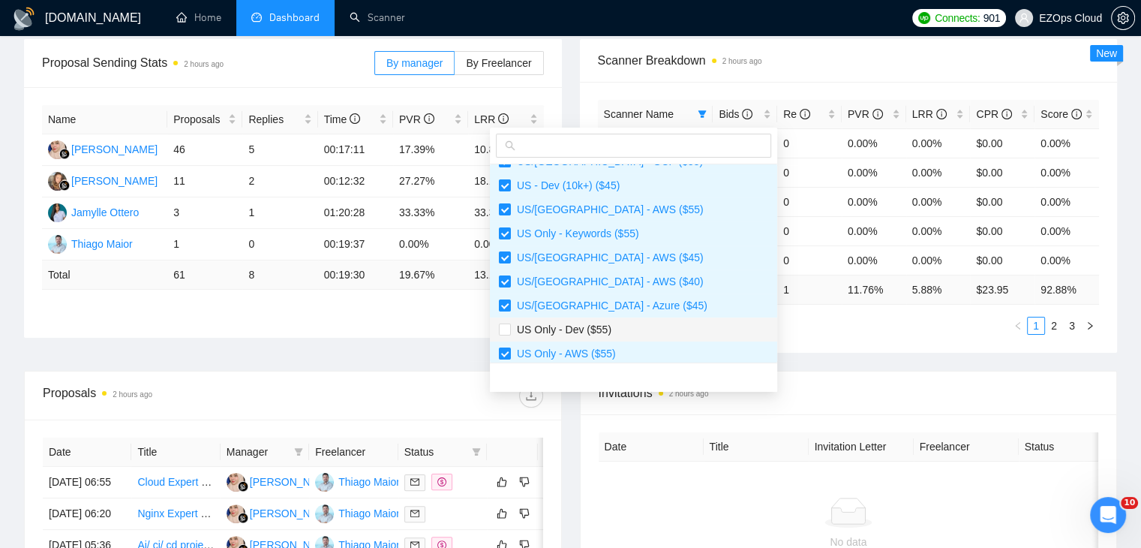
click at [629, 331] on span "US Only - Dev ($55)" at bounding box center [633, 329] width 269 height 17
checkbox input "true"
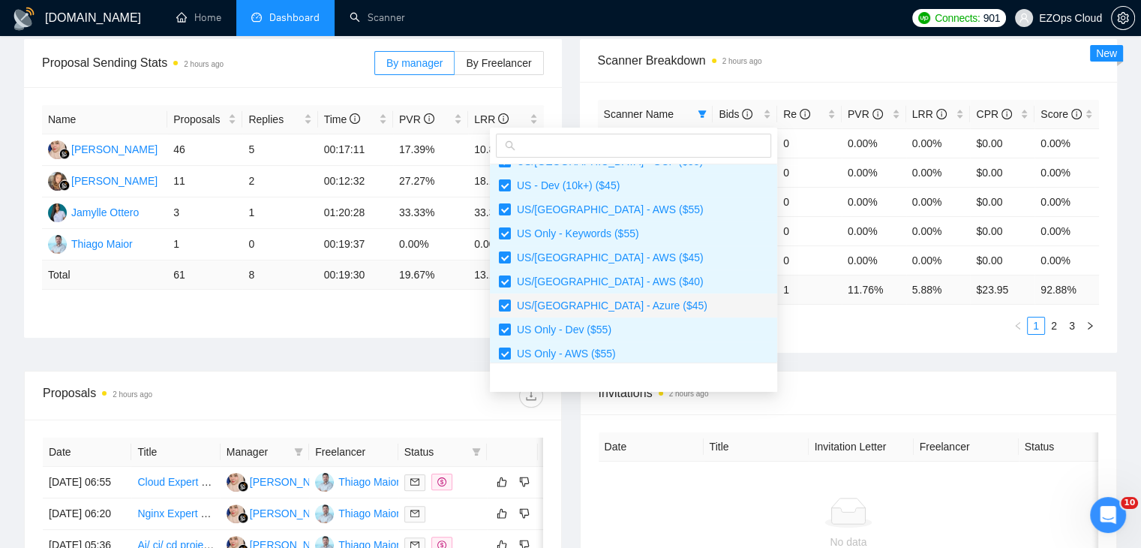
scroll to position [528, 0]
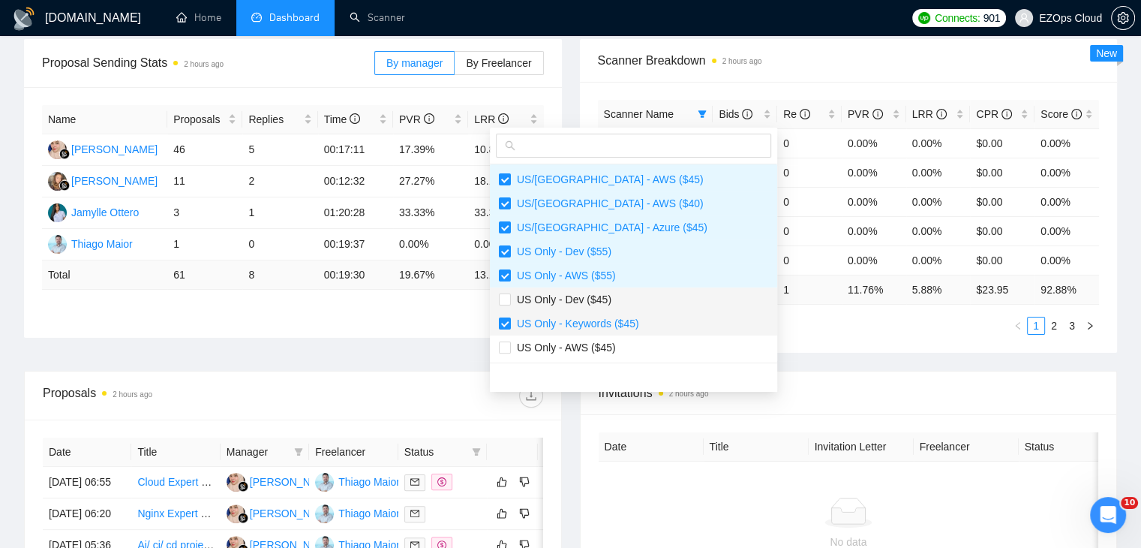
click at [612, 302] on span "US Only - Dev ($45)" at bounding box center [633, 299] width 269 height 17
checkbox input "true"
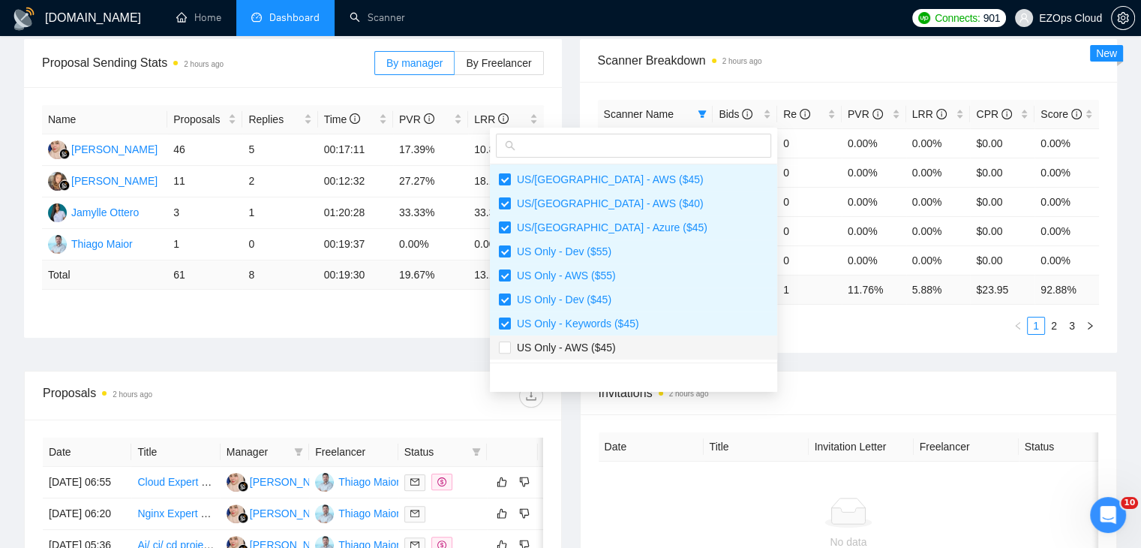
click at [643, 355] on li "US Only - AWS ($45)" at bounding box center [633, 347] width 287 height 24
checkbox input "true"
click at [765, 359] on div "Proposal Sending Stats 2 hours ago By manager By Freelancer Name Proposals Repl…" at bounding box center [570, 205] width 1111 height 332
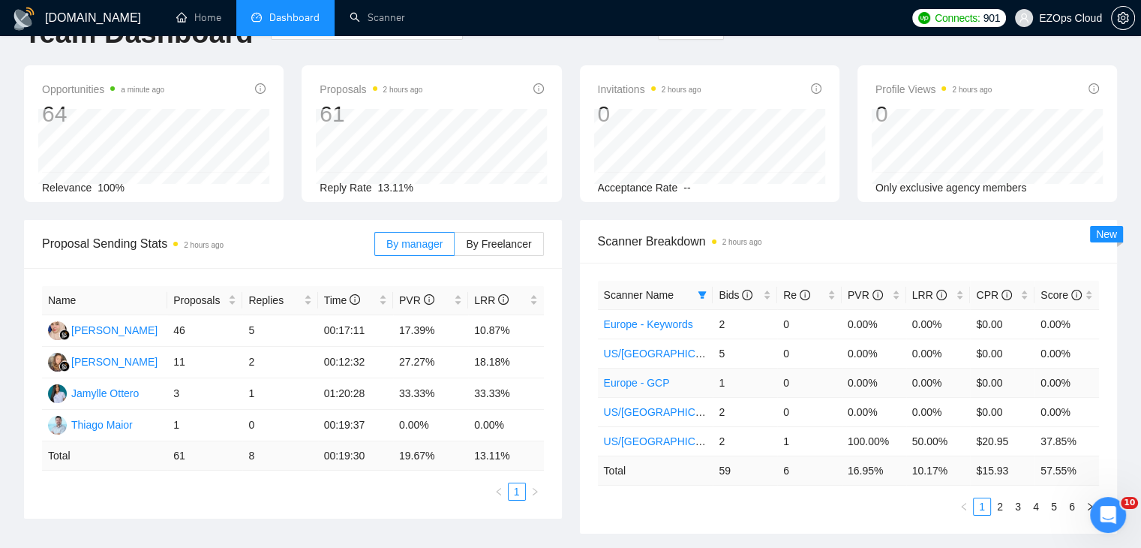
scroll to position [0, 0]
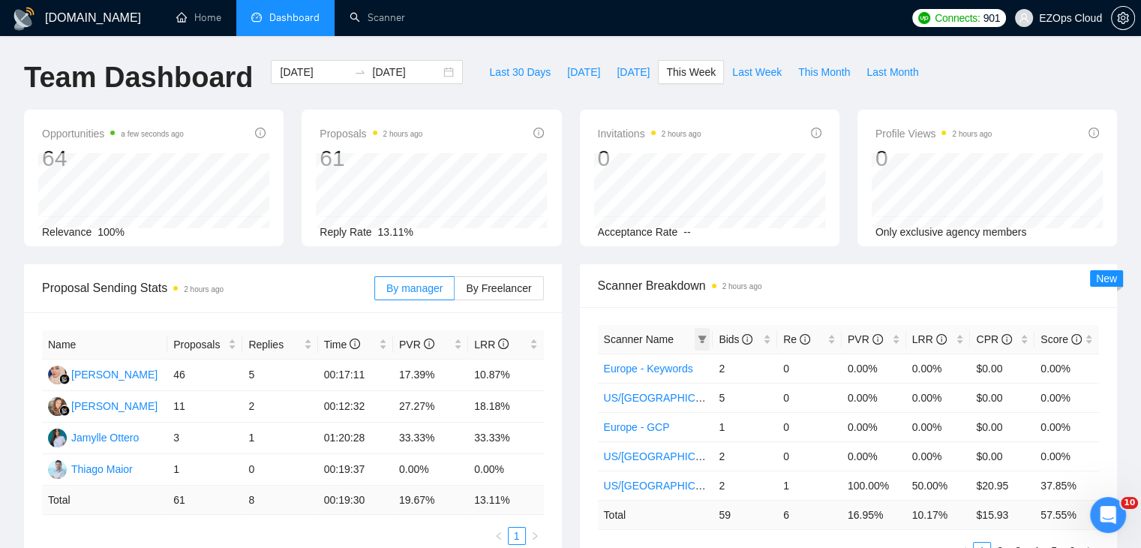
click at [706, 342] on icon "filter" at bounding box center [702, 339] width 9 height 9
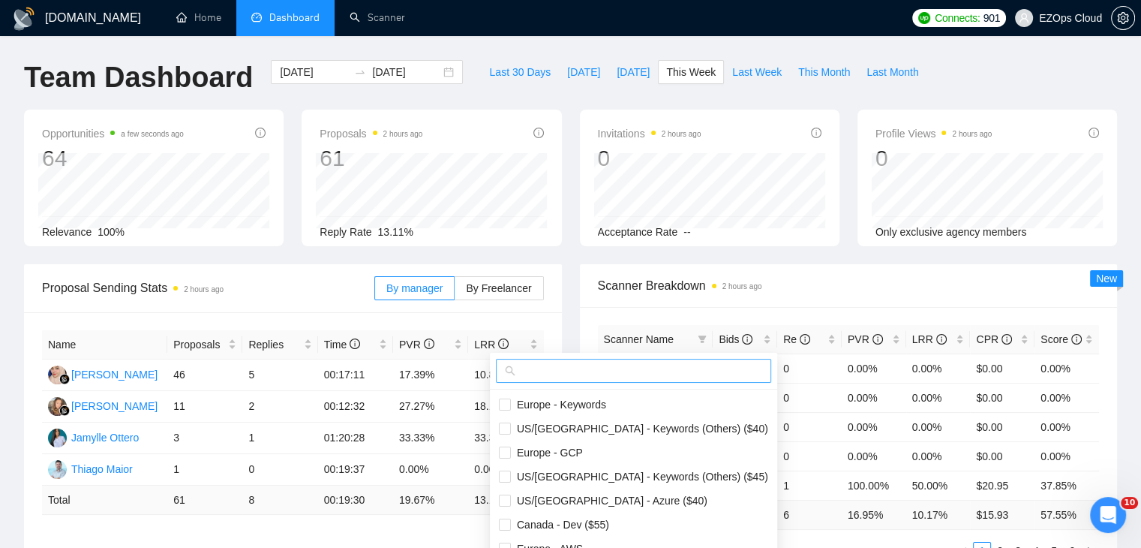
click at [638, 367] on input "text" at bounding box center [640, 370] width 244 height 17
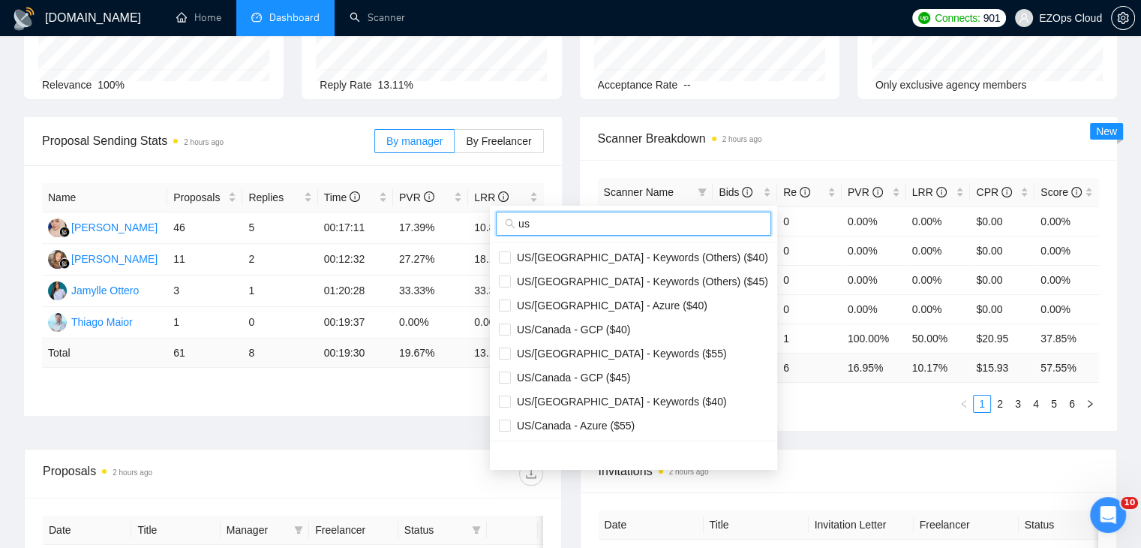
scroll to position [150, 0]
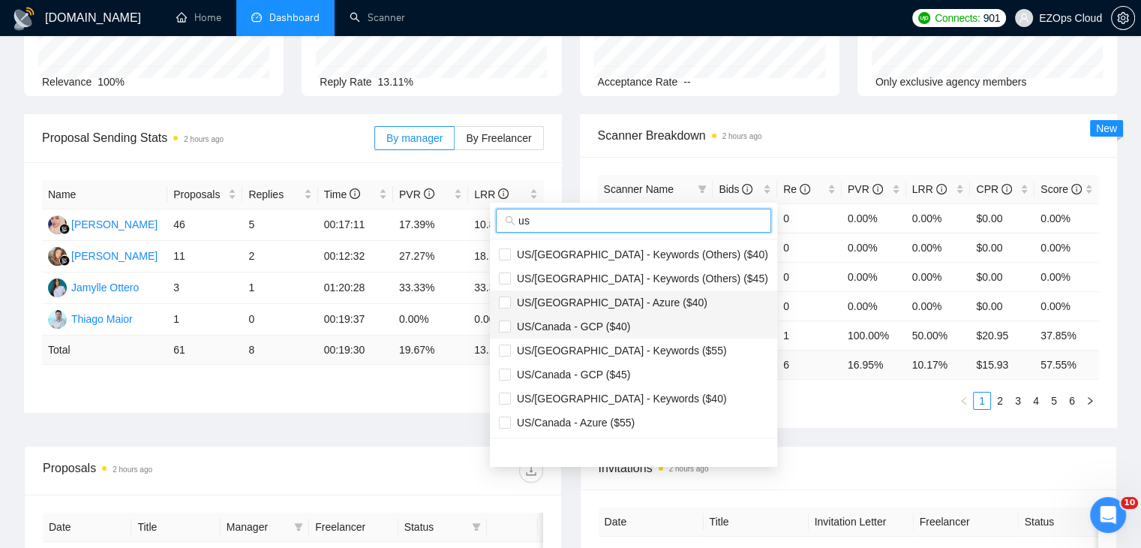
type input "us"
click at [636, 312] on li "US/[GEOGRAPHIC_DATA] - Azure ($40)" at bounding box center [633, 302] width 287 height 24
checkbox input "true"
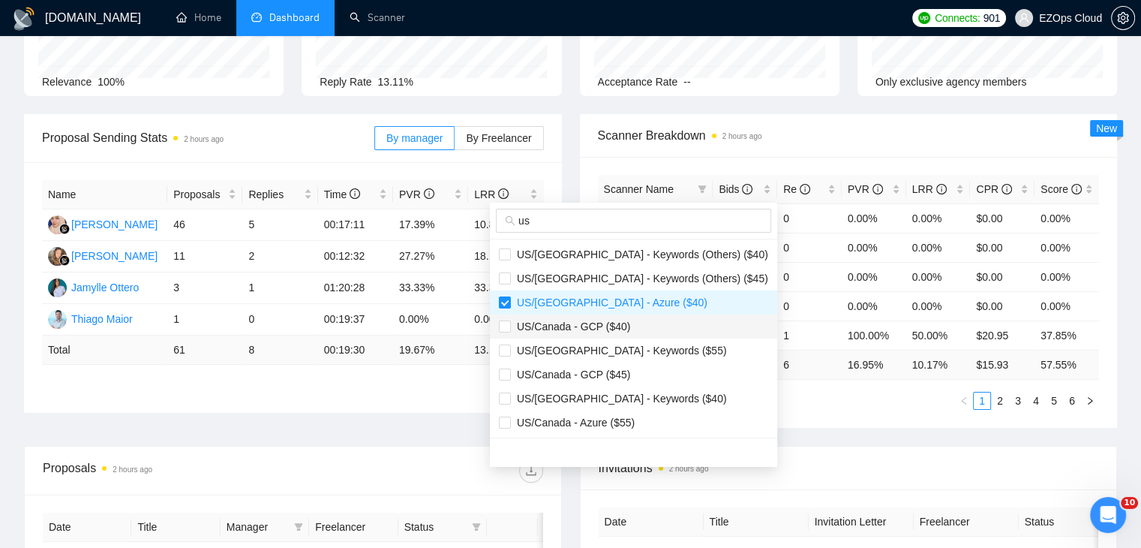
click at [638, 331] on span "US/Canada - GCP ($40)" at bounding box center [633, 326] width 269 height 17
checkbox input "true"
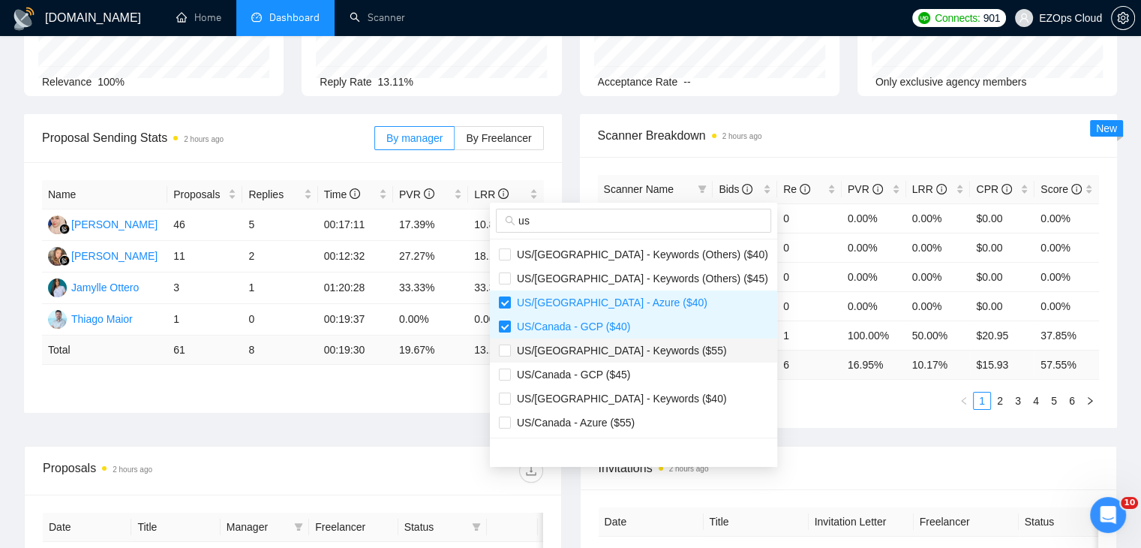
click at [639, 346] on span "US/[GEOGRAPHIC_DATA] - Keywords ($55)" at bounding box center [619, 350] width 216 height 12
checkbox input "true"
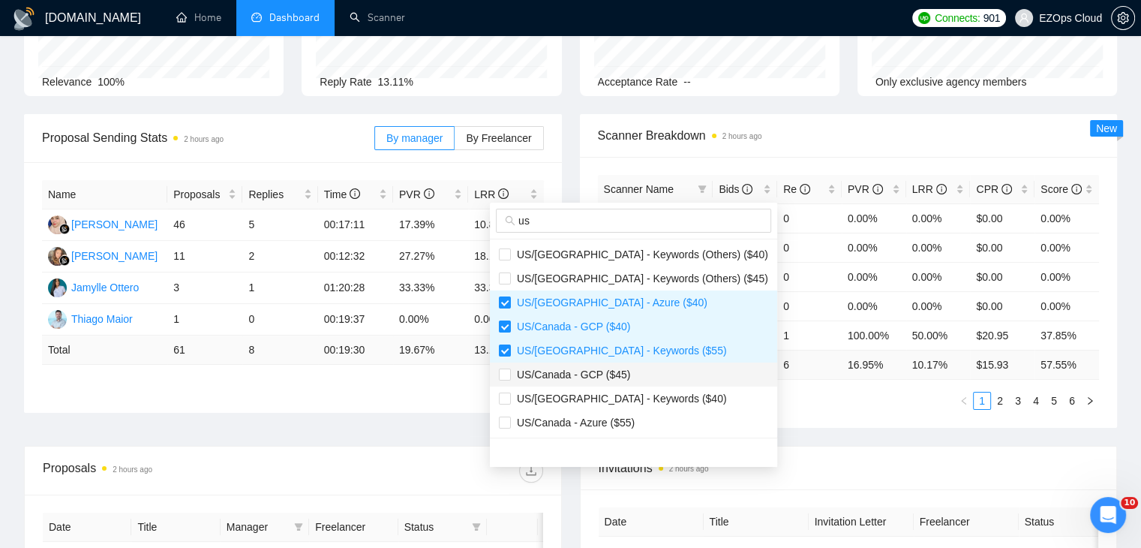
click at [630, 379] on span "US/Canada - GCP ($45)" at bounding box center [633, 374] width 269 height 17
checkbox input "true"
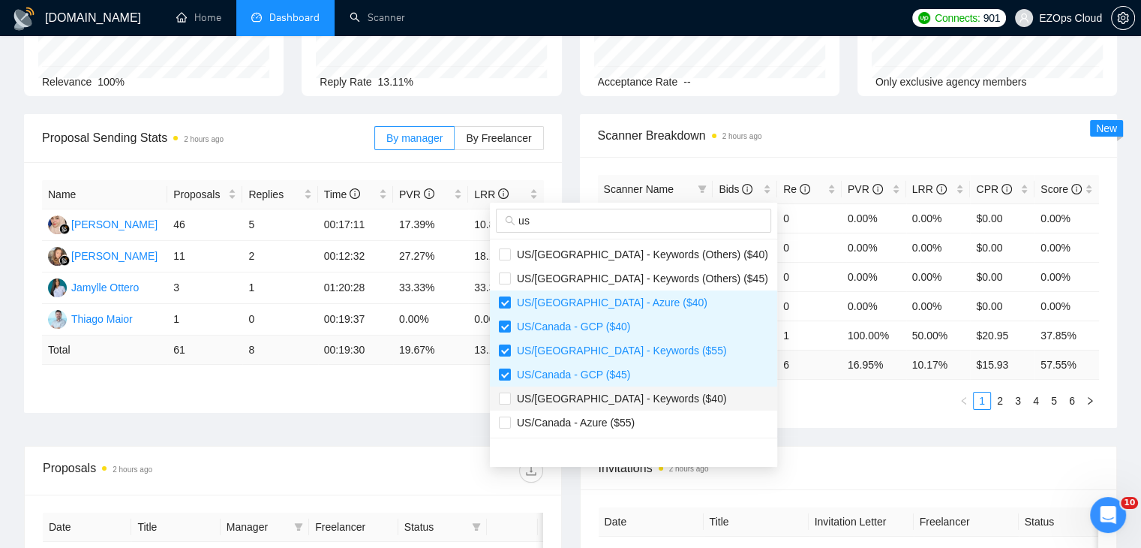
click at [642, 394] on span "US/[GEOGRAPHIC_DATA] - Keywords ($40)" at bounding box center [619, 398] width 216 height 12
checkbox input "true"
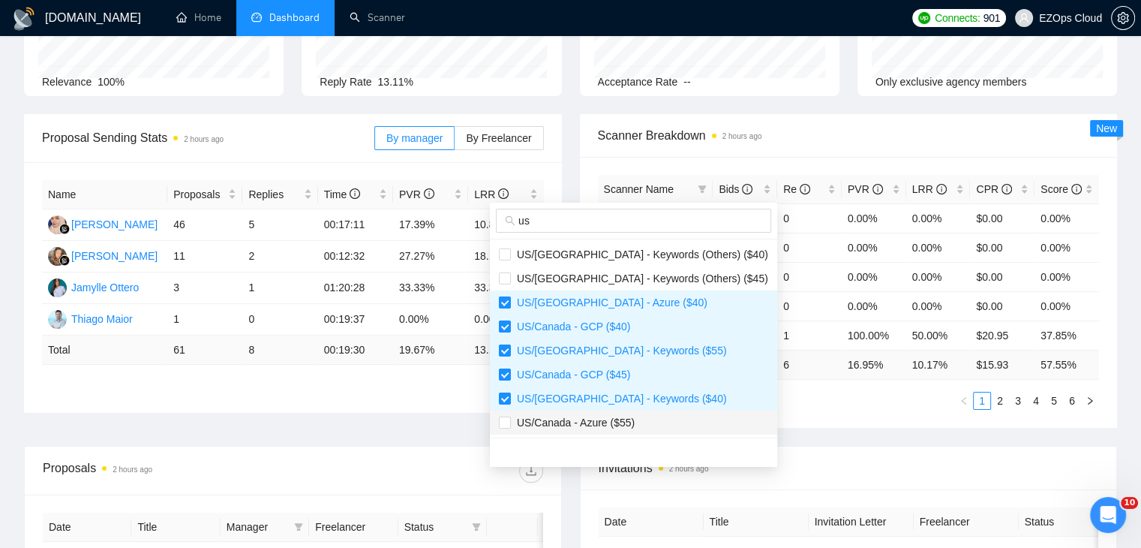
click at [650, 416] on span "US/Canada - Azure ($55)" at bounding box center [633, 422] width 269 height 17
checkbox input "true"
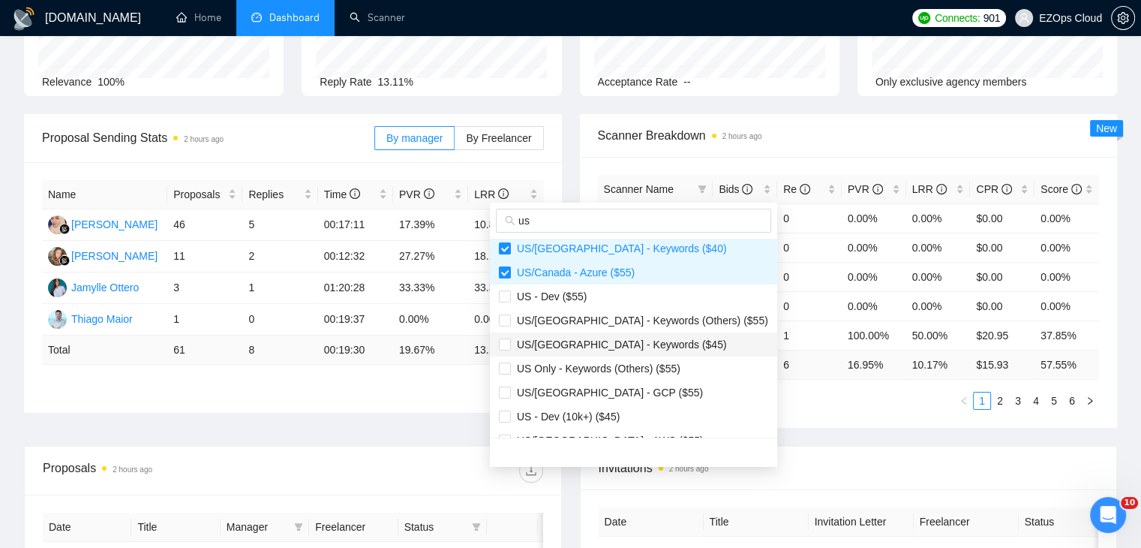
click at [629, 348] on span "US/[GEOGRAPHIC_DATA] - Keywords ($45)" at bounding box center [619, 344] width 216 height 12
checkbox input "true"
click at [625, 393] on span "US/[GEOGRAPHIC_DATA] - GCP ($55)" at bounding box center [633, 392] width 269 height 17
checkbox input "true"
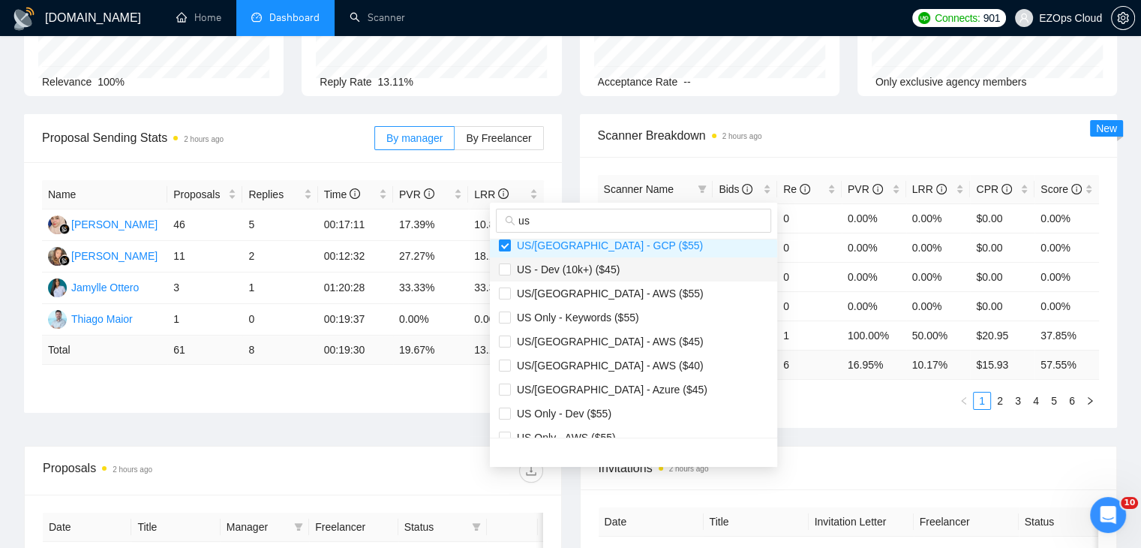
scroll to position [300, 0]
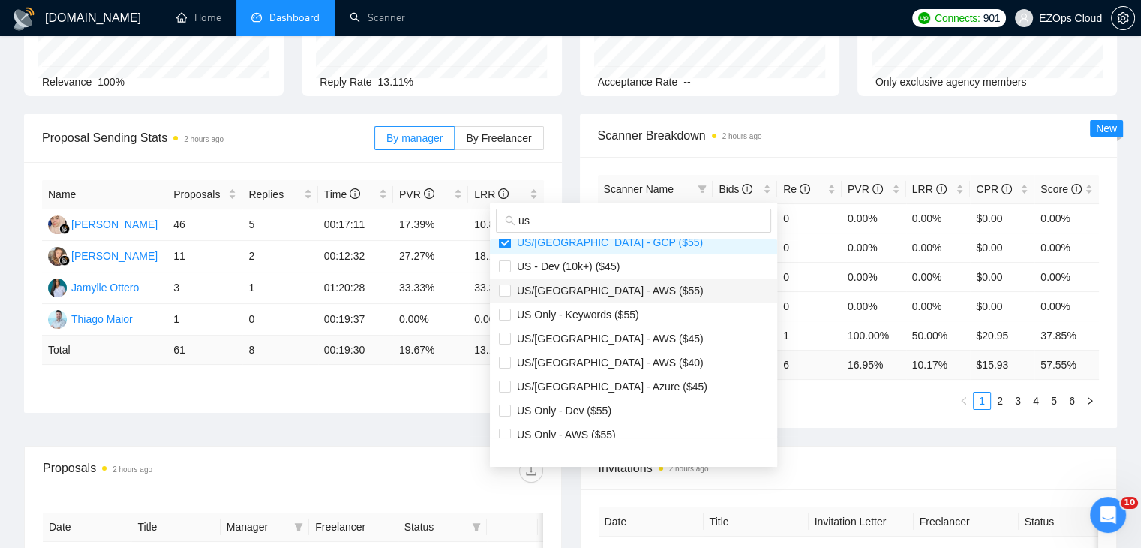
click at [602, 299] on li "US/[GEOGRAPHIC_DATA] - AWS ($55)" at bounding box center [633, 290] width 287 height 24
checkbox input "true"
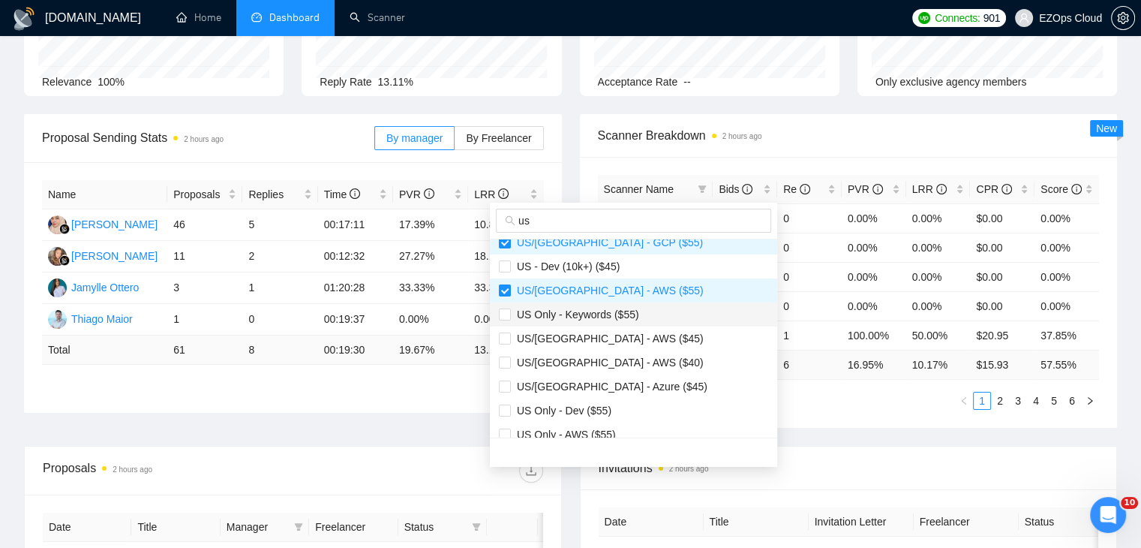
click at [612, 319] on span "US Only - Keywords ($55)" at bounding box center [575, 314] width 128 height 12
checkbox input "true"
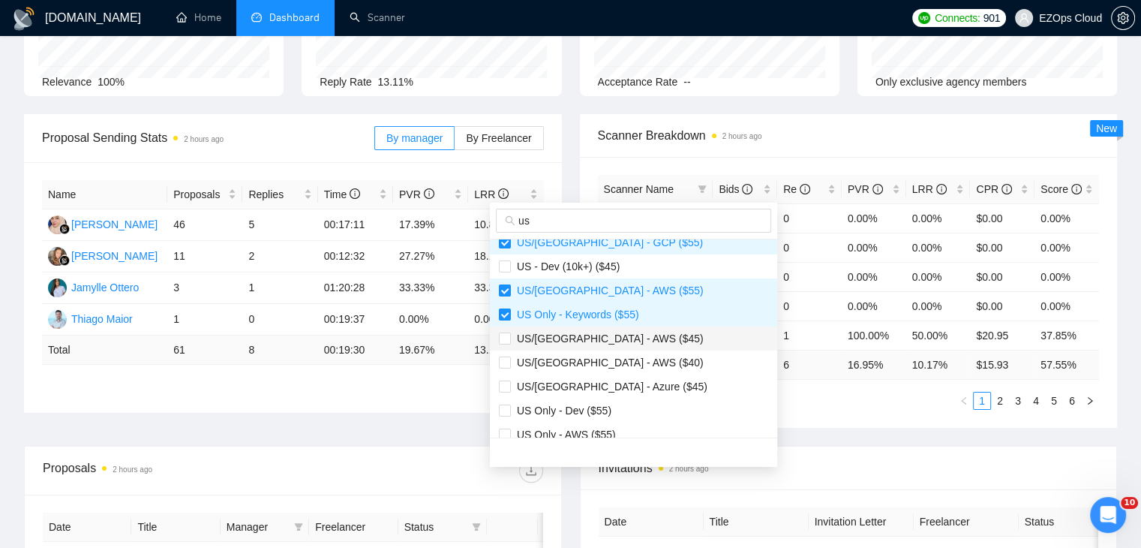
click at [617, 343] on span "US/[GEOGRAPHIC_DATA] - AWS ($45)" at bounding box center [607, 338] width 193 height 12
checkbox input "true"
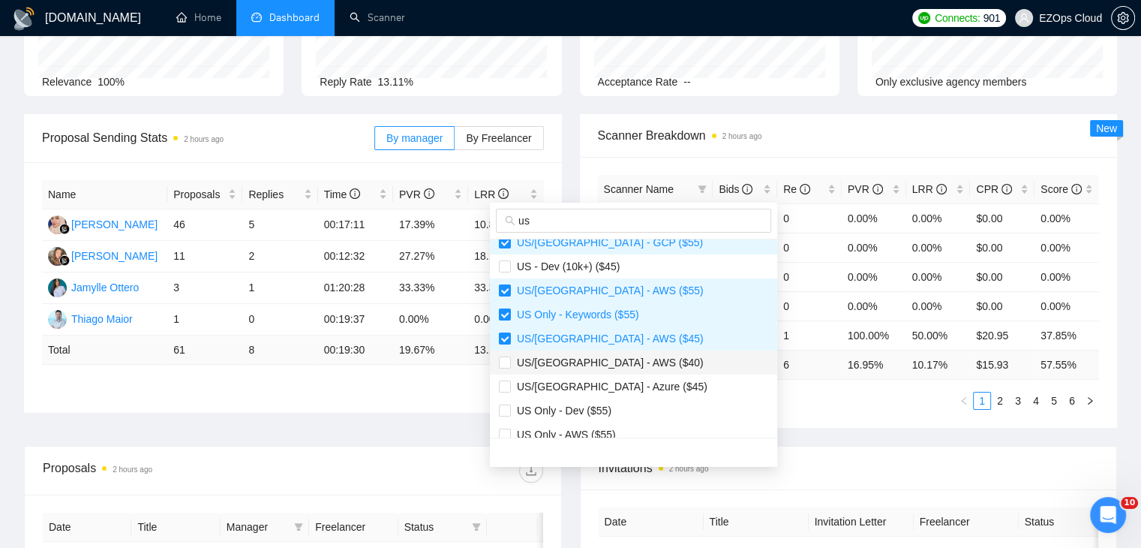
click at [620, 361] on span "US/[GEOGRAPHIC_DATA] - AWS ($40)" at bounding box center [607, 362] width 193 height 12
checkbox input "true"
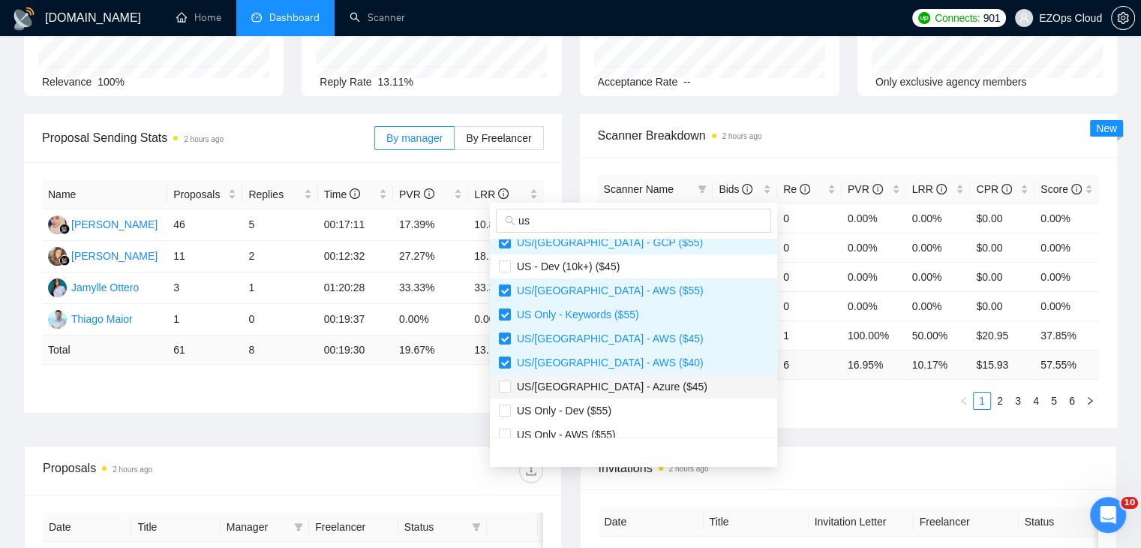
click at [624, 381] on span "US/[GEOGRAPHIC_DATA] - Azure ($45)" at bounding box center [609, 386] width 197 height 12
checkbox input "true"
click at [614, 426] on span "US Only - AWS ($55)" at bounding box center [633, 434] width 269 height 17
checkbox input "true"
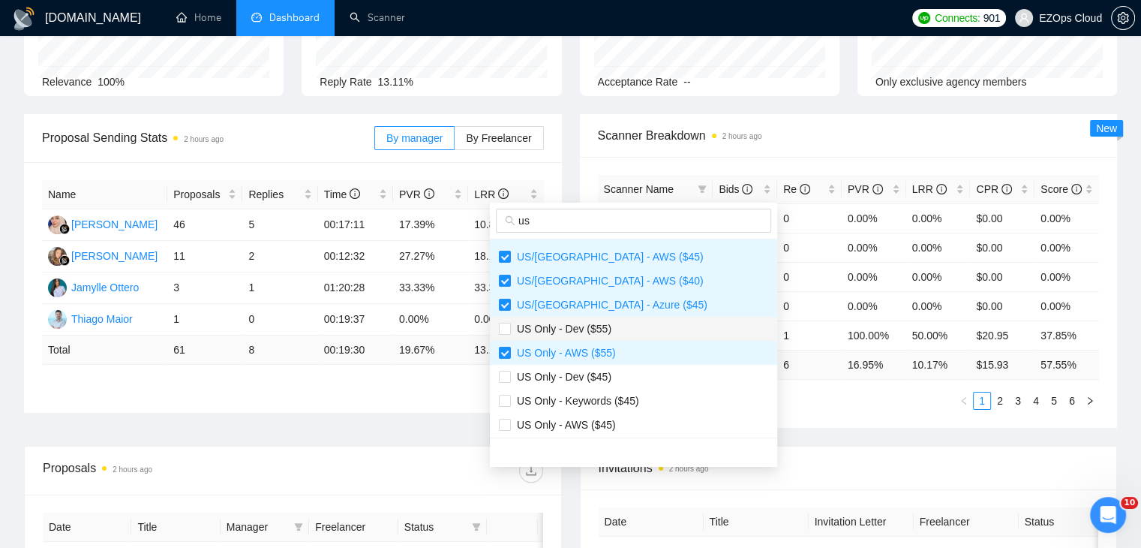
scroll to position [384, 0]
click at [624, 403] on span "US Only - Keywords ($45)" at bounding box center [575, 398] width 128 height 12
checkbox input "true"
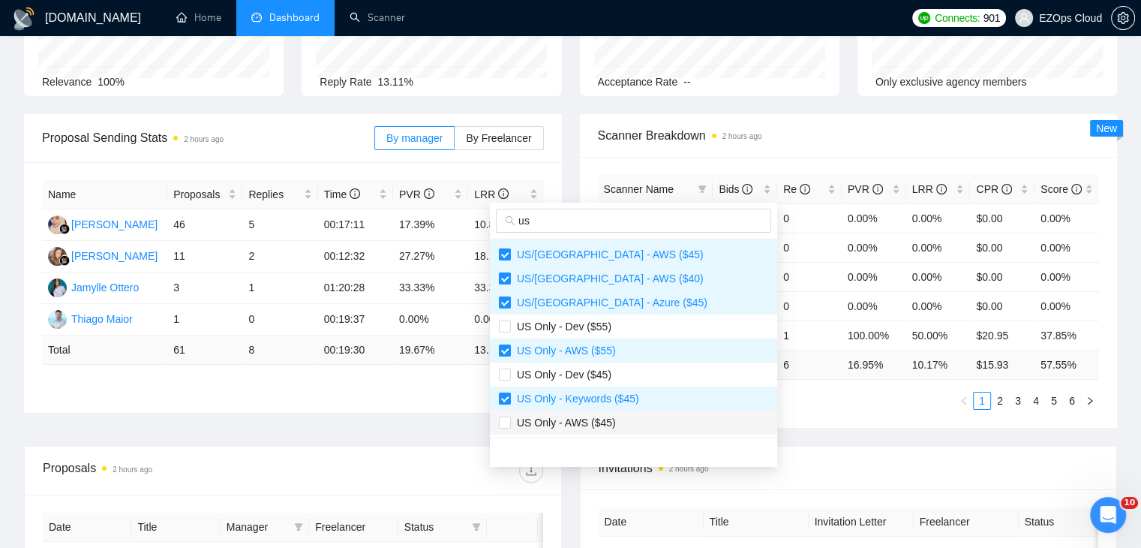
click at [636, 421] on span "US Only - AWS ($45)" at bounding box center [633, 422] width 269 height 17
checkbox input "true"
click at [782, 419] on div "Scanner Name Bids Re PVR LRR CPR Score Europe - Keywords 2 0 0.00% 0.00% $0.00 …" at bounding box center [849, 292] width 538 height 271
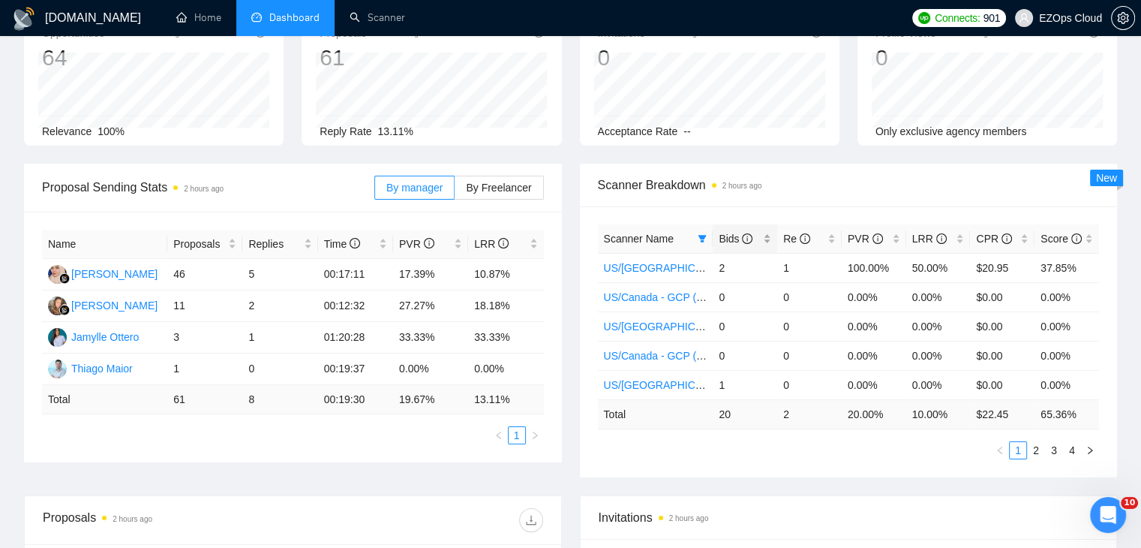
scroll to position [75, 0]
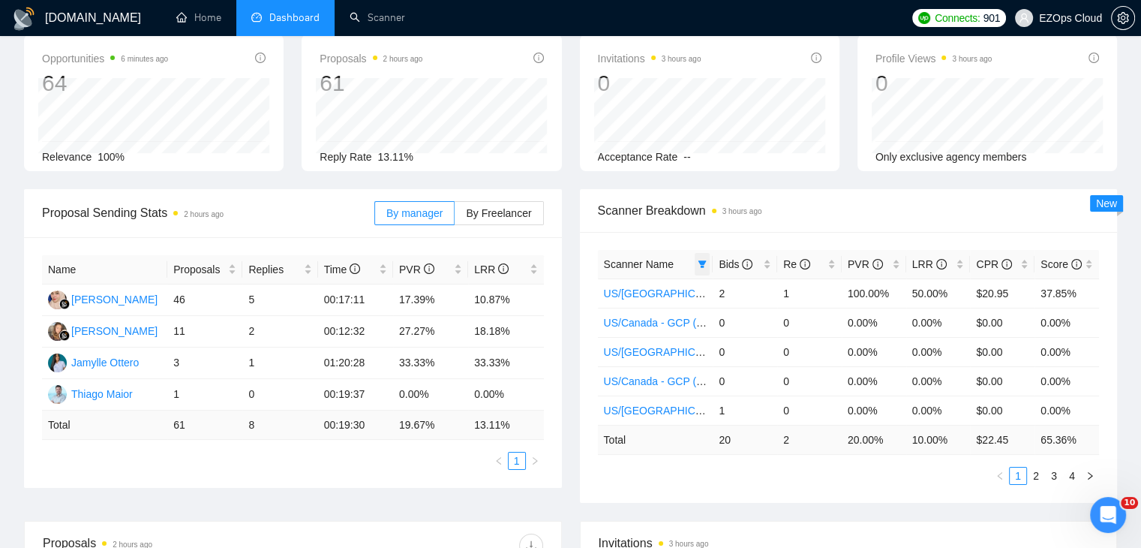
click at [708, 263] on span at bounding box center [702, 264] width 15 height 23
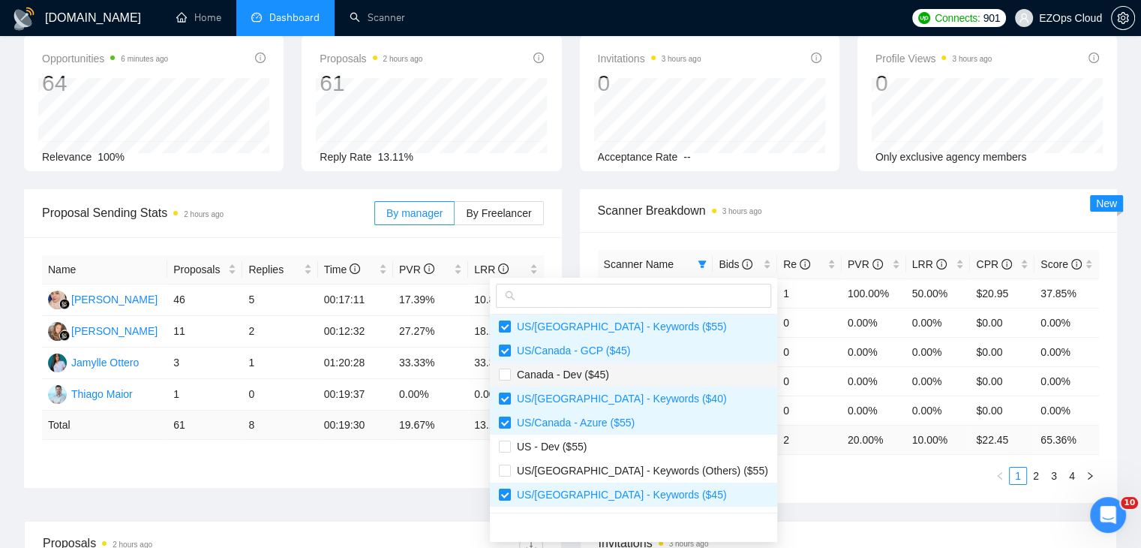
click at [611, 374] on span "Canada - Dev ($45)" at bounding box center [633, 374] width 269 height 17
checkbox input "true"
click at [611, 458] on li "US/[GEOGRAPHIC_DATA] - Keywords (Others) ($55)" at bounding box center [633, 470] width 287 height 24
checkbox input "true"
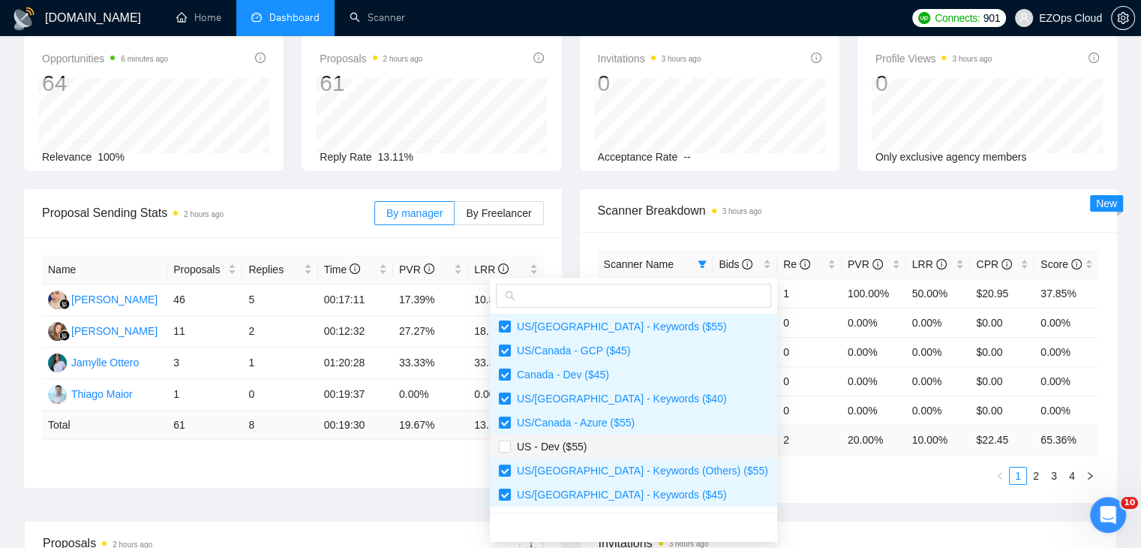
click at [604, 443] on span "US - Dev ($55)" at bounding box center [633, 446] width 269 height 17
checkbox input "true"
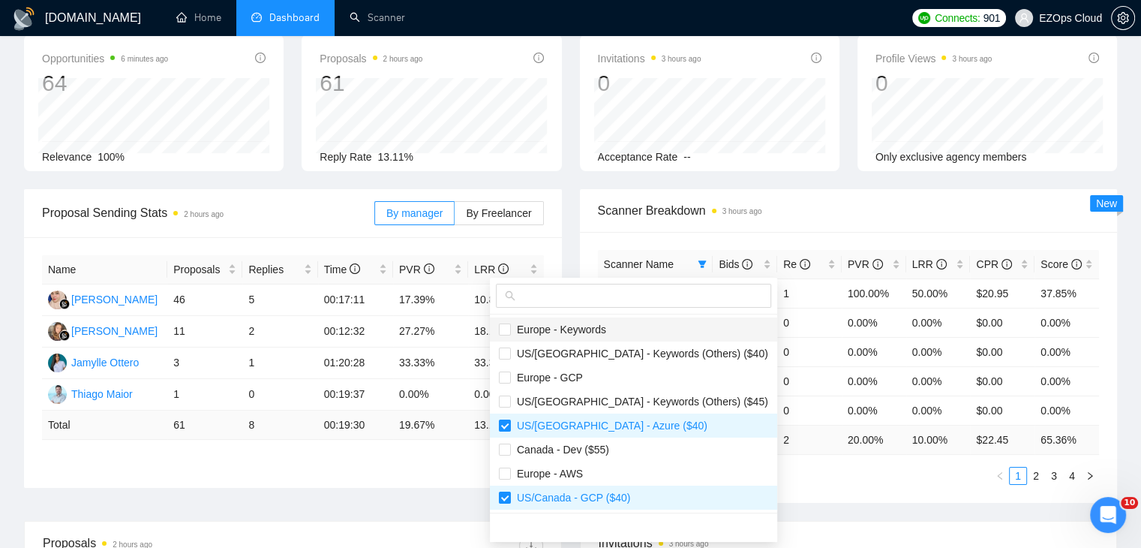
click at [597, 328] on span "Europe - Keywords" at bounding box center [558, 329] width 95 height 12
checkbox input "true"
click at [607, 349] on span "US/[GEOGRAPHIC_DATA] - Keywords (Others) ($40)" at bounding box center [639, 353] width 257 height 12
checkbox input "true"
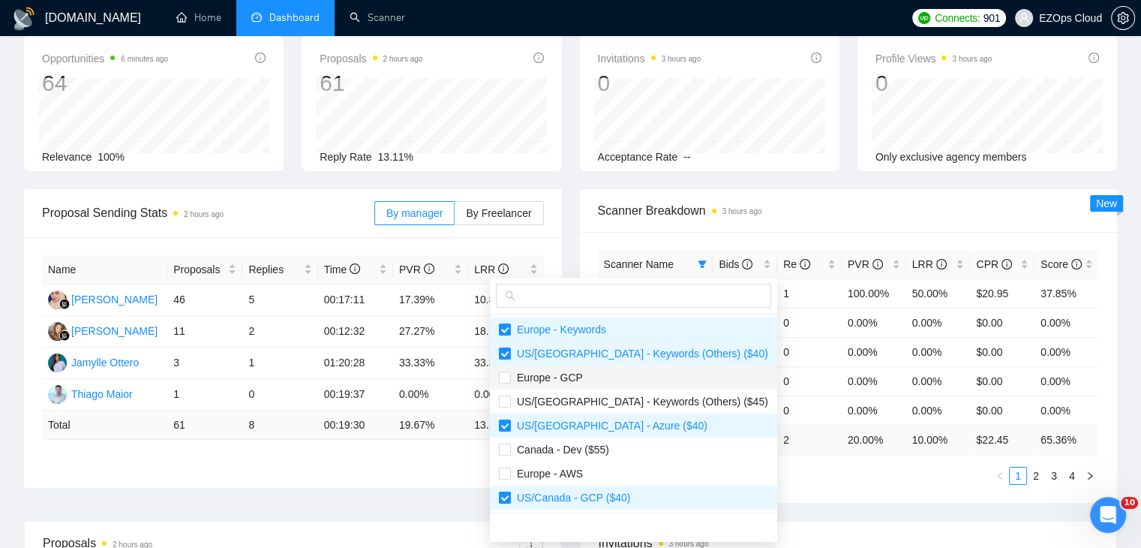
click at [606, 371] on span "Europe - GCP" at bounding box center [633, 377] width 269 height 17
checkbox input "true"
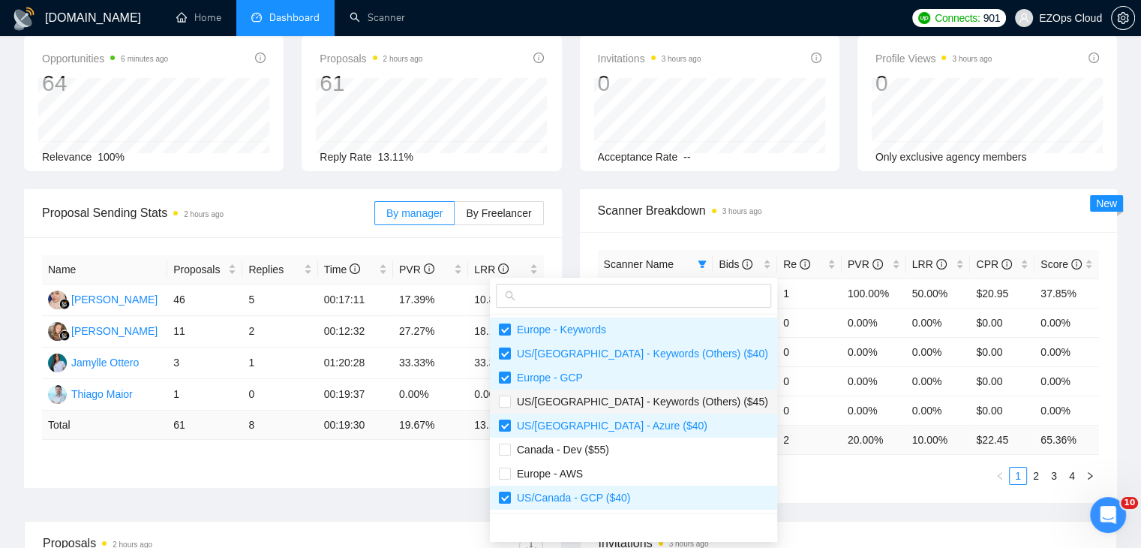
click at [599, 404] on span "US/[GEOGRAPHIC_DATA] - Keywords (Others) ($45)" at bounding box center [639, 401] width 257 height 12
checkbox input "true"
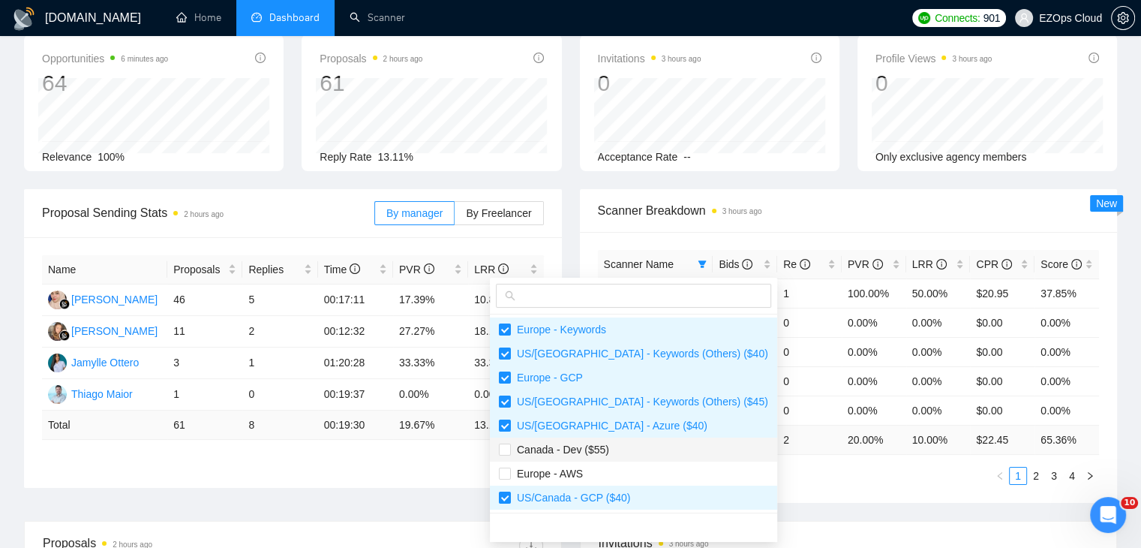
click at [581, 457] on li "Canada - Dev ($55)" at bounding box center [633, 449] width 287 height 24
checkbox input "true"
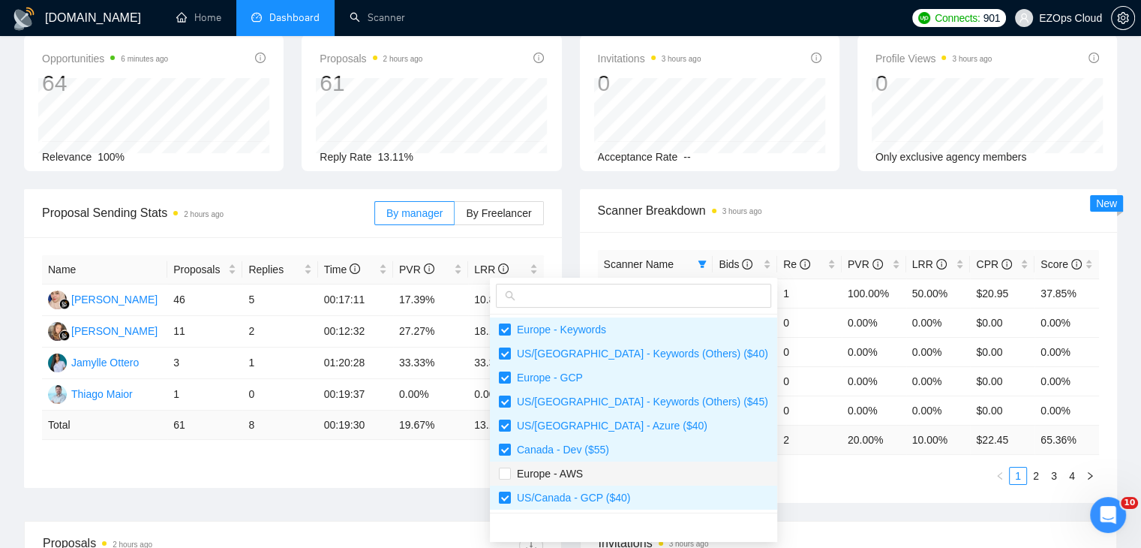
click at [589, 475] on span "Europe - AWS" at bounding box center [633, 473] width 269 height 17
checkbox input "true"
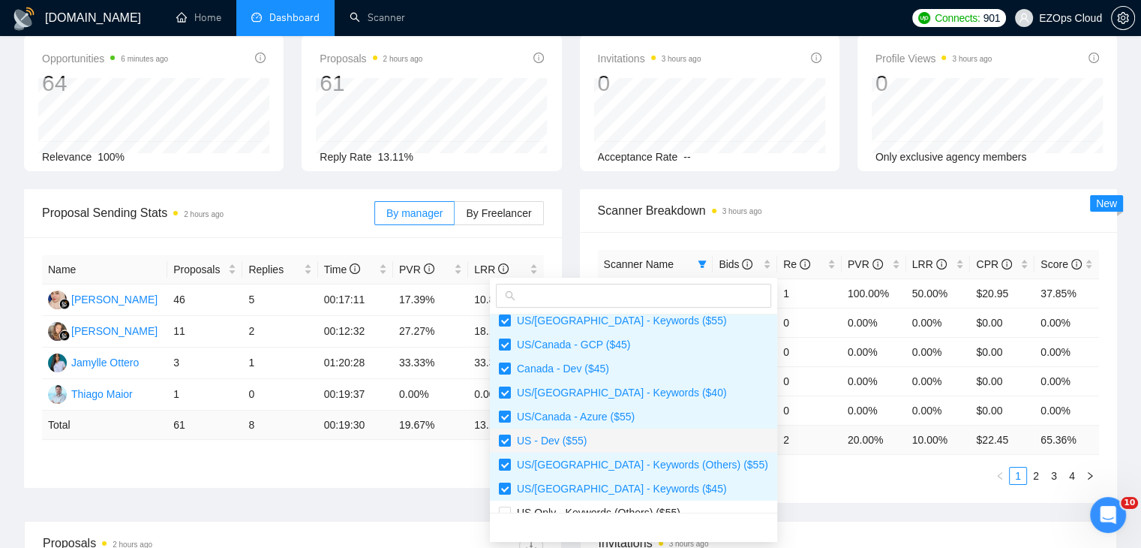
scroll to position [450, 0]
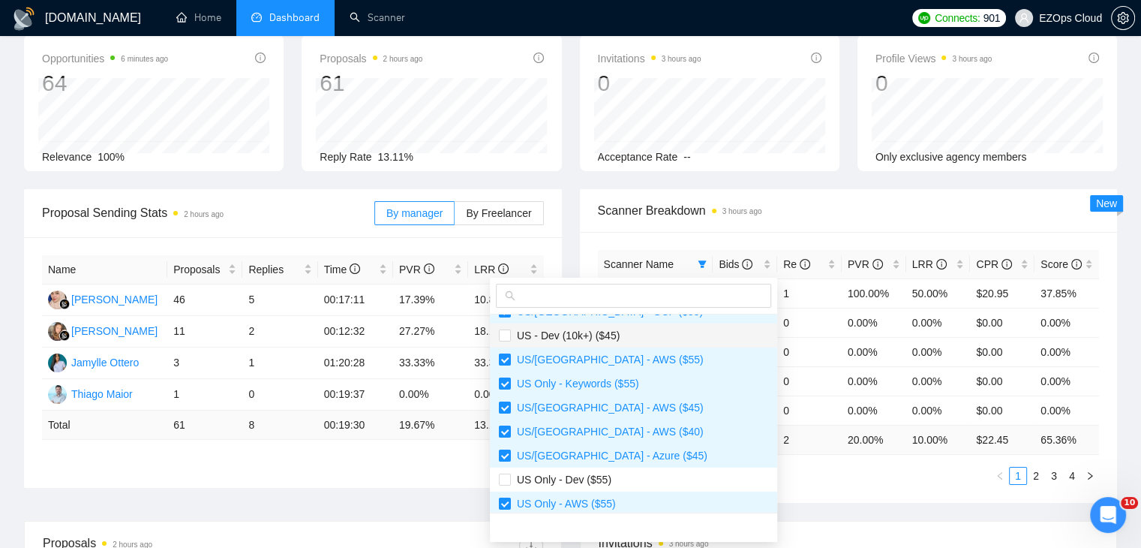
click at [605, 338] on span "US - Dev (10k+) ($45)" at bounding box center [565, 335] width 109 height 12
checkbox input "true"
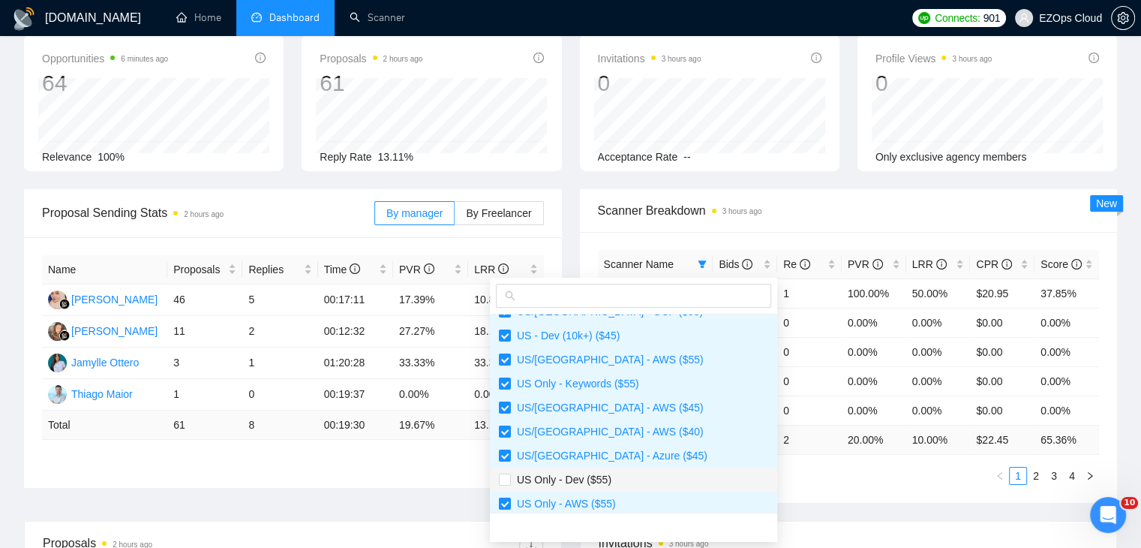
click at [614, 478] on span "US Only - Dev ($55)" at bounding box center [633, 479] width 269 height 17
checkbox input "true"
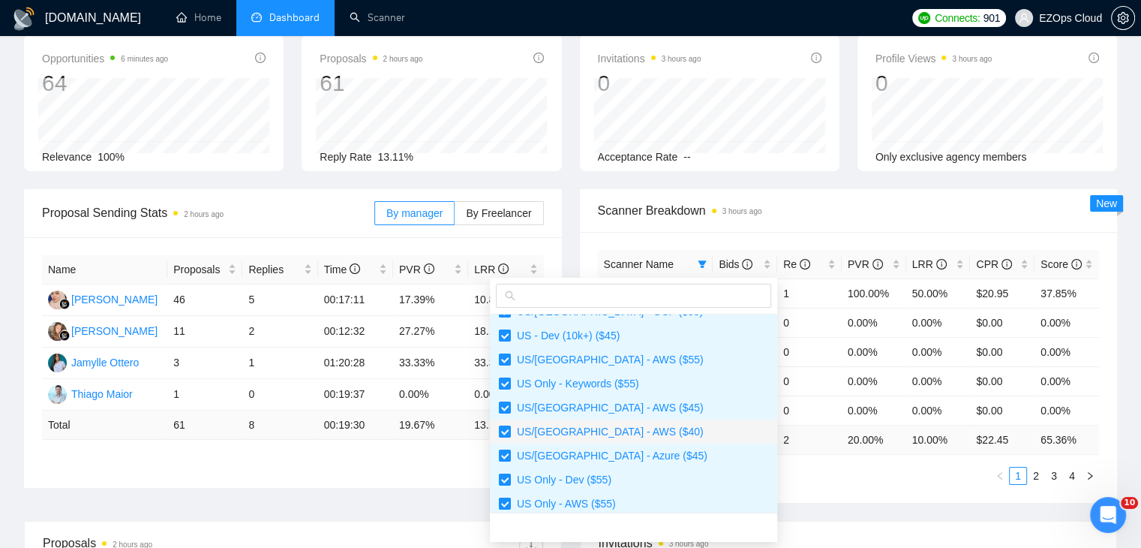
scroll to position [528, 0]
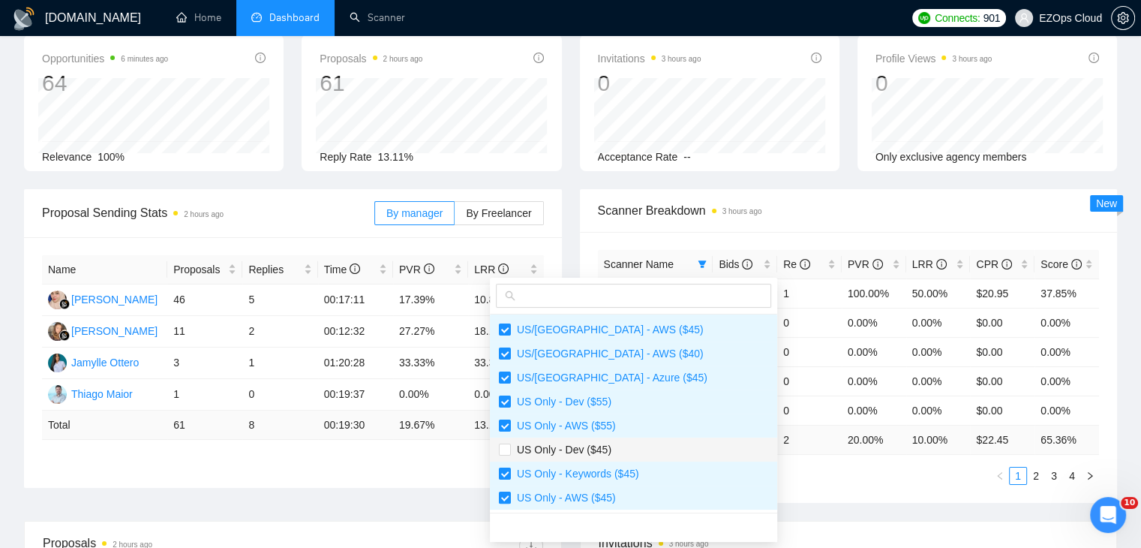
click at [618, 449] on span "US Only - Dev ($45)" at bounding box center [633, 449] width 269 height 17
checkbox input "true"
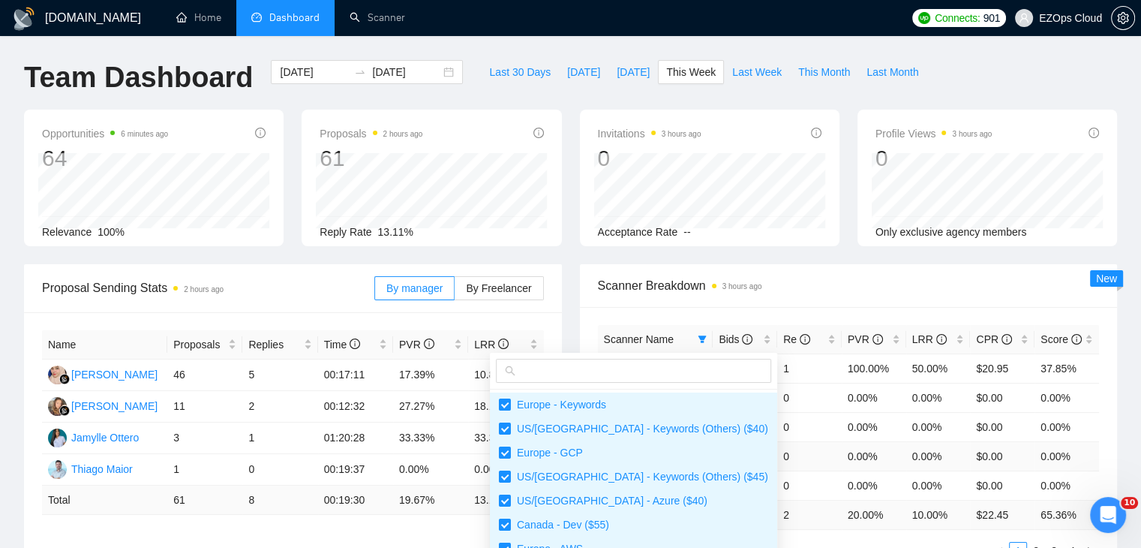
scroll to position [225, 0]
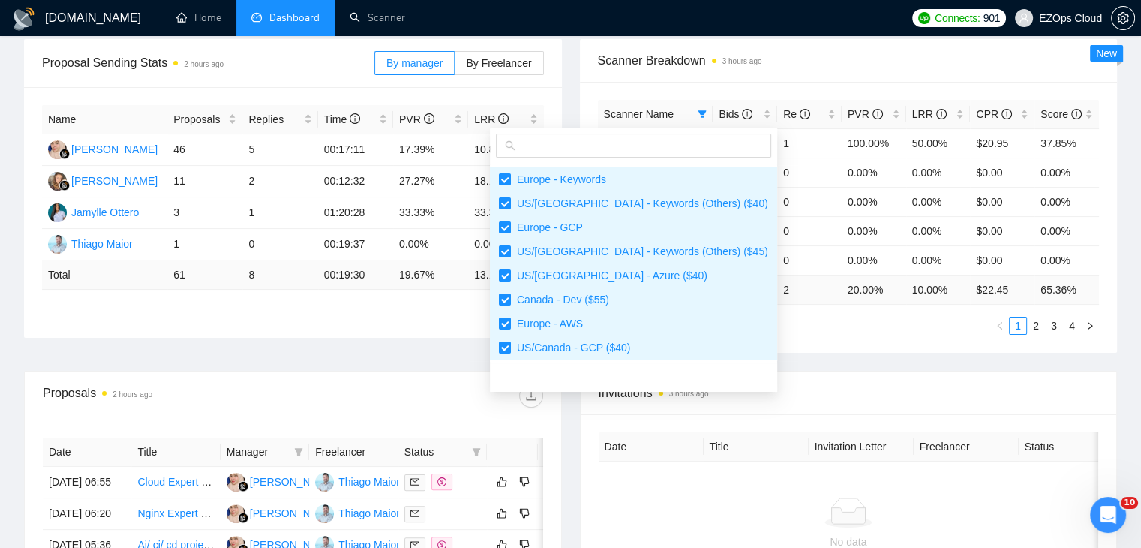
click at [772, 353] on div "Proposal Sending Stats 2 hours ago By manager By Freelancer Name Proposals Repl…" at bounding box center [570, 205] width 1111 height 332
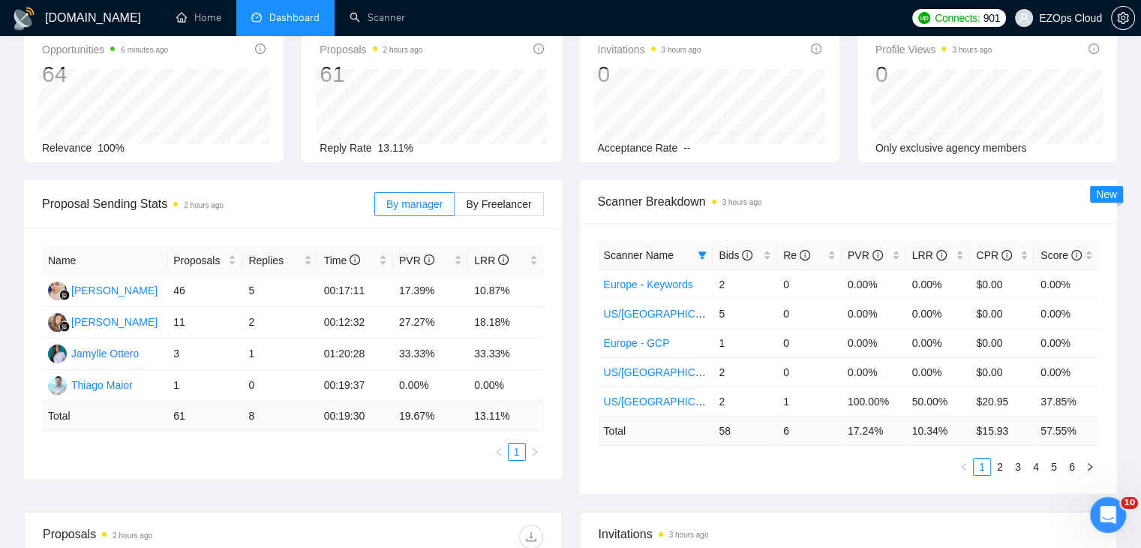
scroll to position [75, 0]
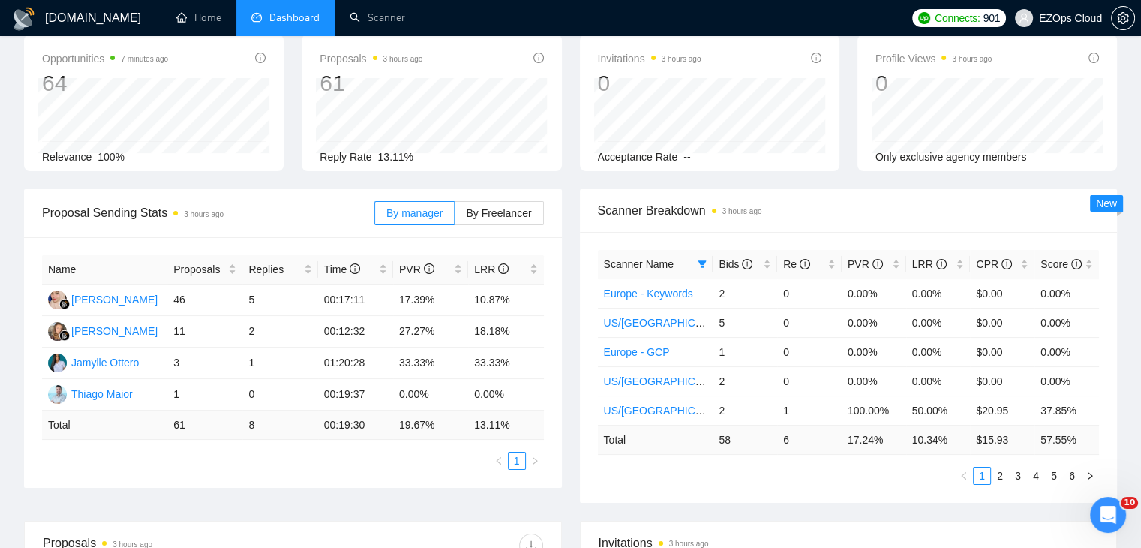
click at [578, 183] on div "Opportunities 7 minutes ago 64 2025-09-11 Relevant 0 Relevance 100% Proposals 3…" at bounding box center [570, 112] width 1111 height 155
